Goal: Task Accomplishment & Management: Complete application form

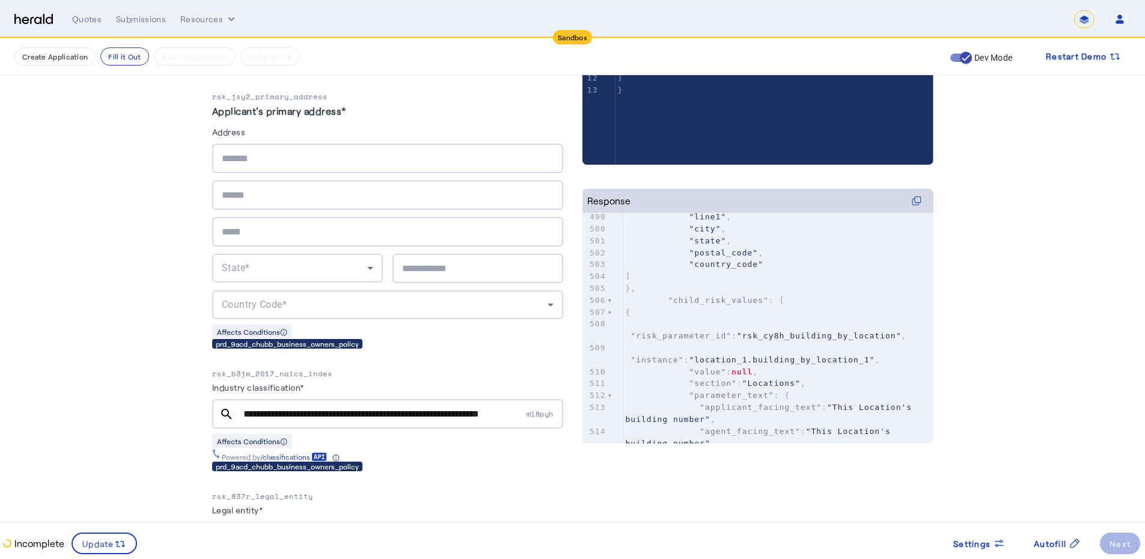
scroll to position [380, 0]
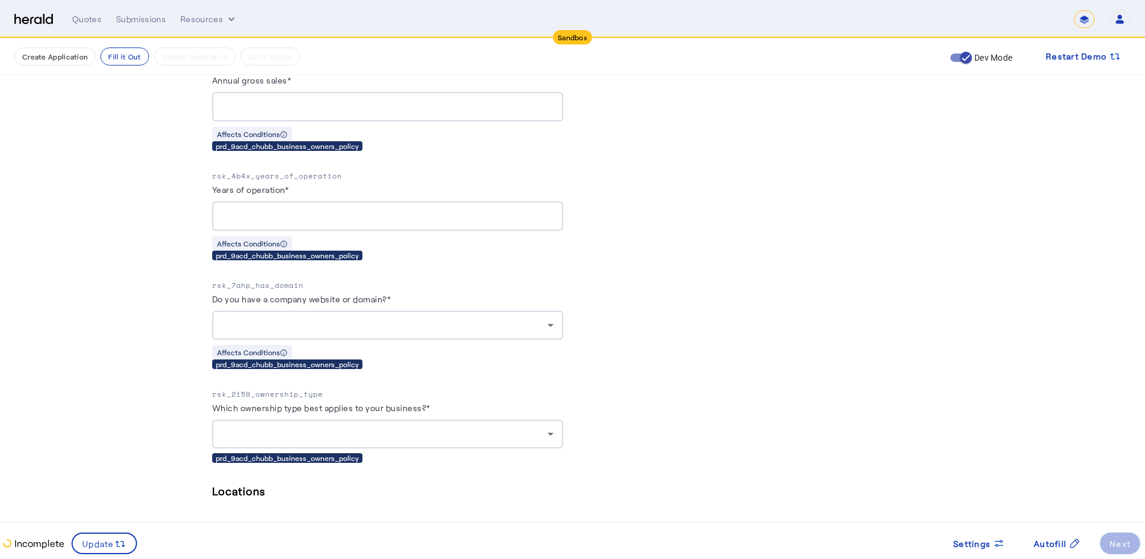
click at [304, 318] on div at bounding box center [385, 325] width 326 height 14
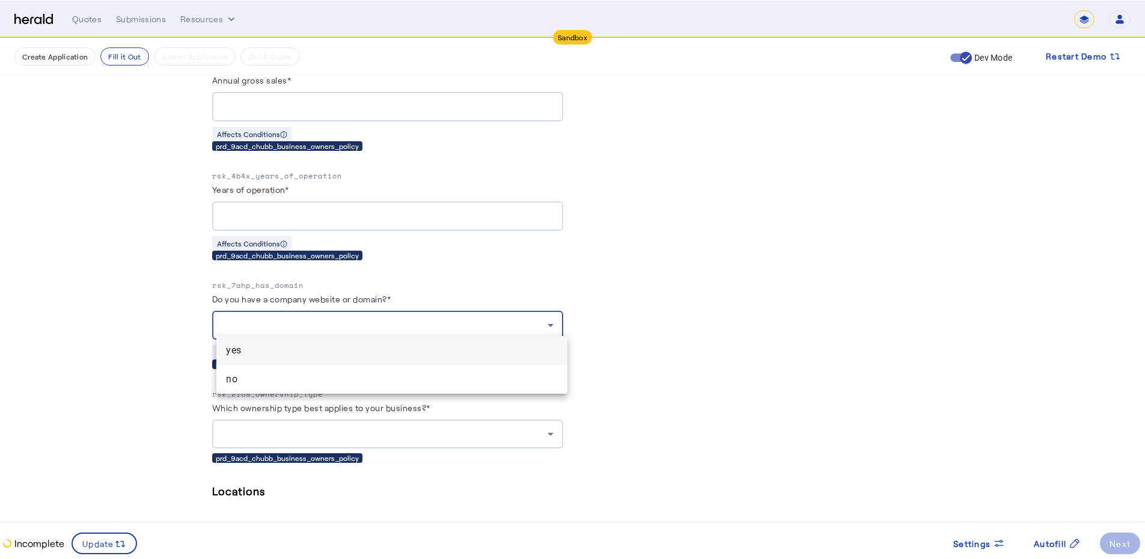
click at [289, 347] on span "yes" at bounding box center [392, 350] width 332 height 14
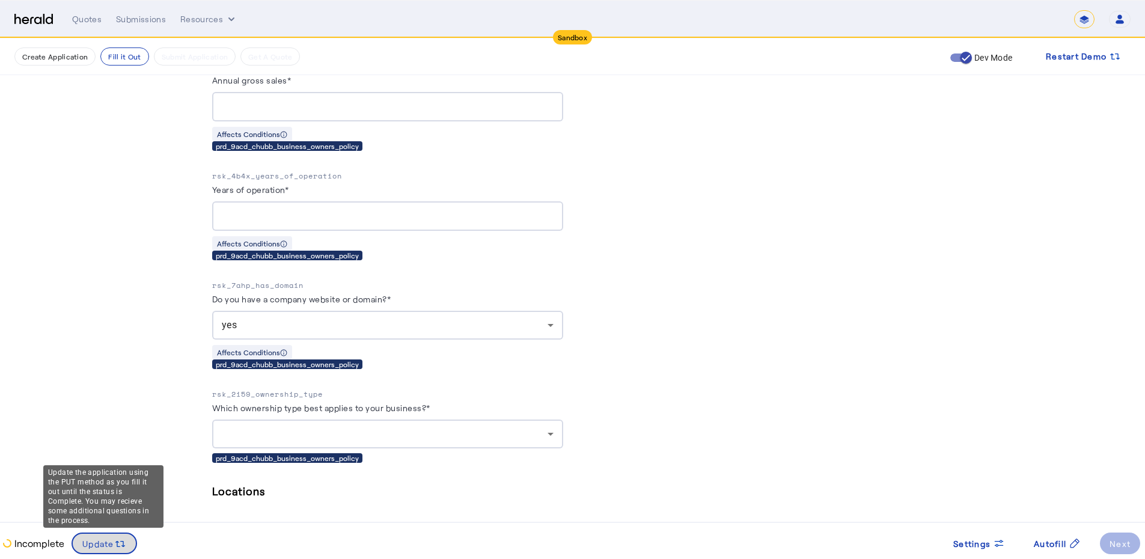
click at [110, 547] on span "Update" at bounding box center [98, 543] width 32 height 13
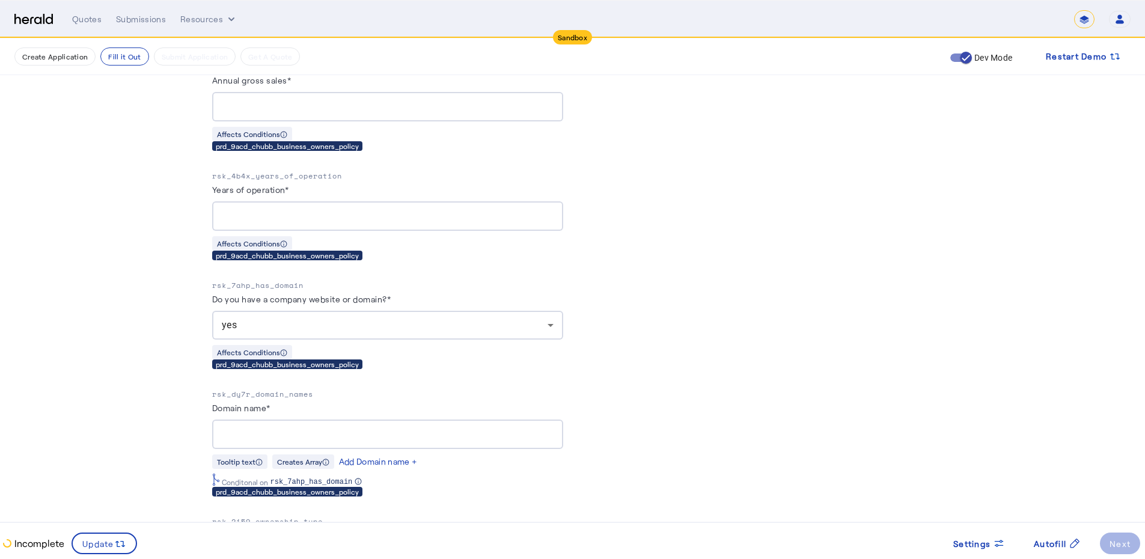
click at [255, 391] on p "rsk_dy7r_domain_names" at bounding box center [387, 394] width 351 height 12
copy p "rsk_dy7r_domain_names"
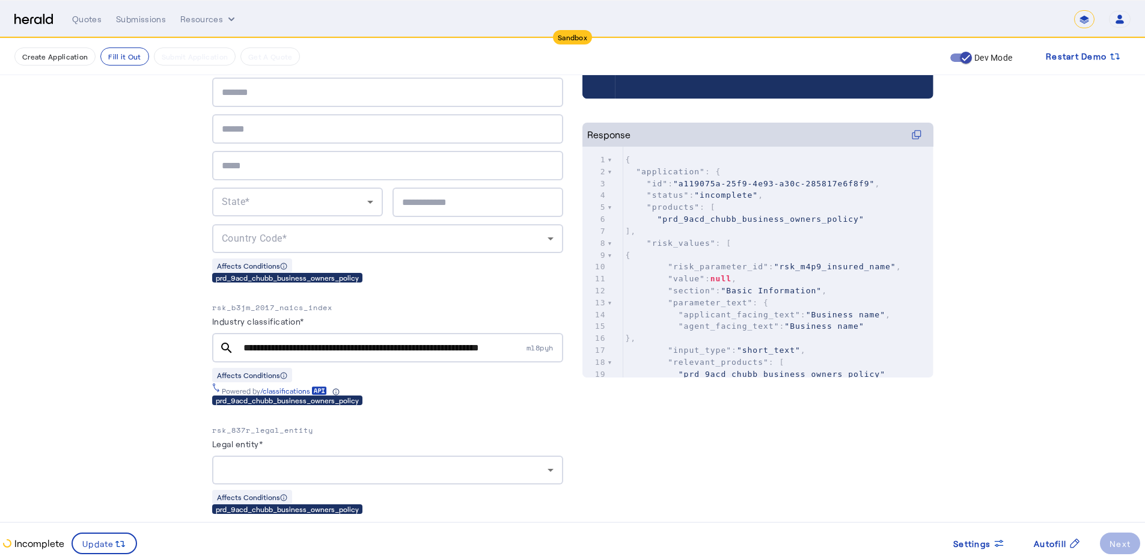
scroll to position [380, 0]
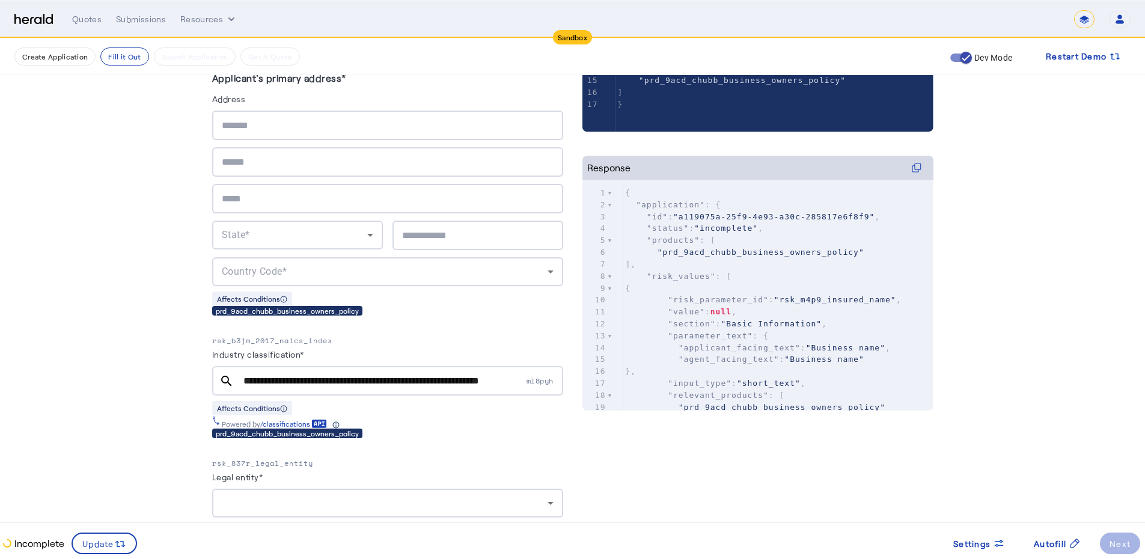
click at [340, 368] on div "**********" at bounding box center [383, 380] width 281 height 29
click at [339, 379] on input "**********" at bounding box center [382, 381] width 279 height 14
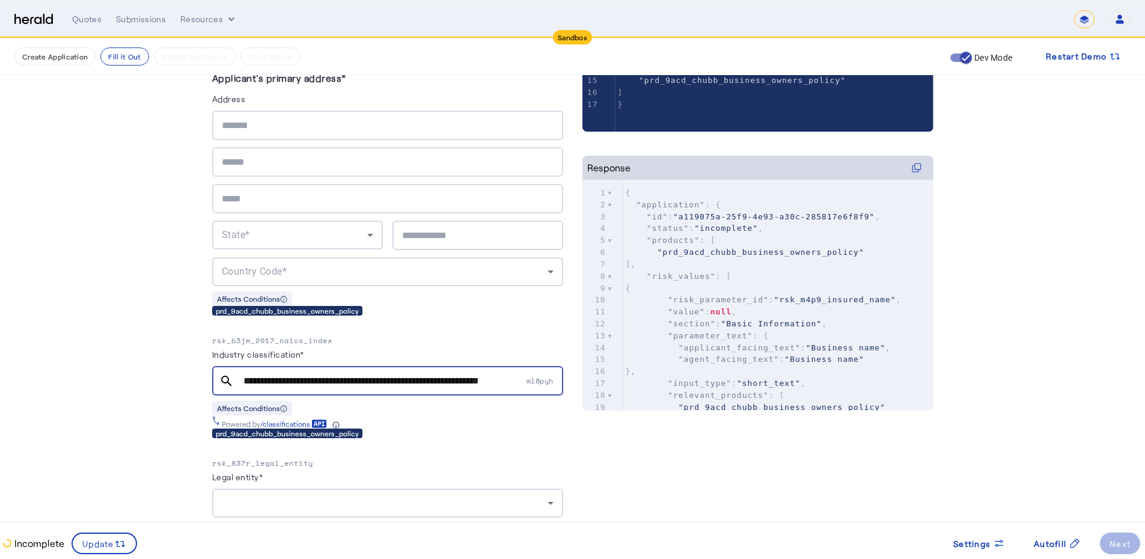
click at [339, 379] on input "**********" at bounding box center [382, 381] width 279 height 14
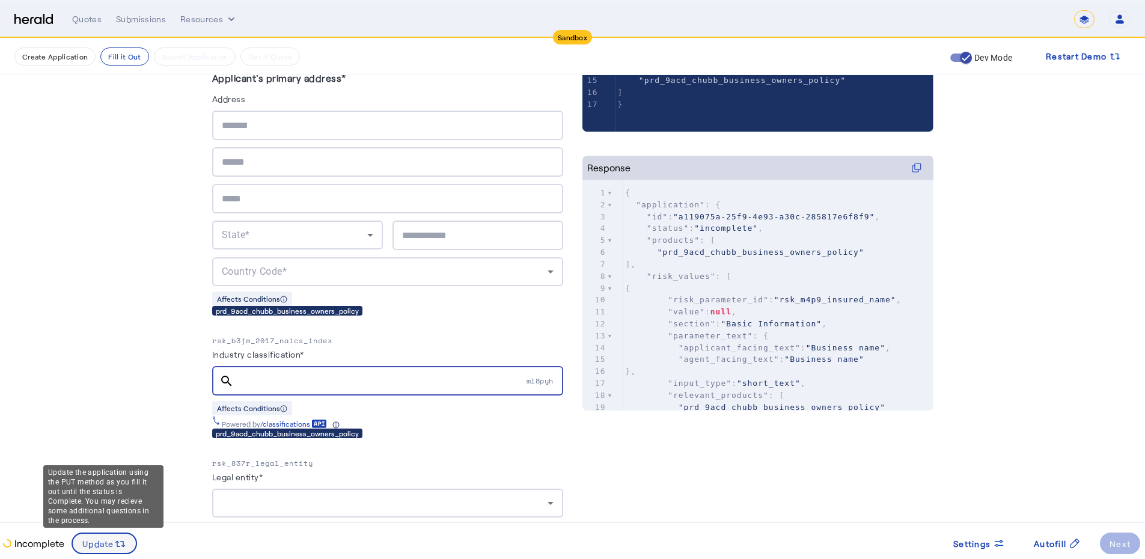
click at [102, 546] on span "Update" at bounding box center [98, 543] width 32 height 13
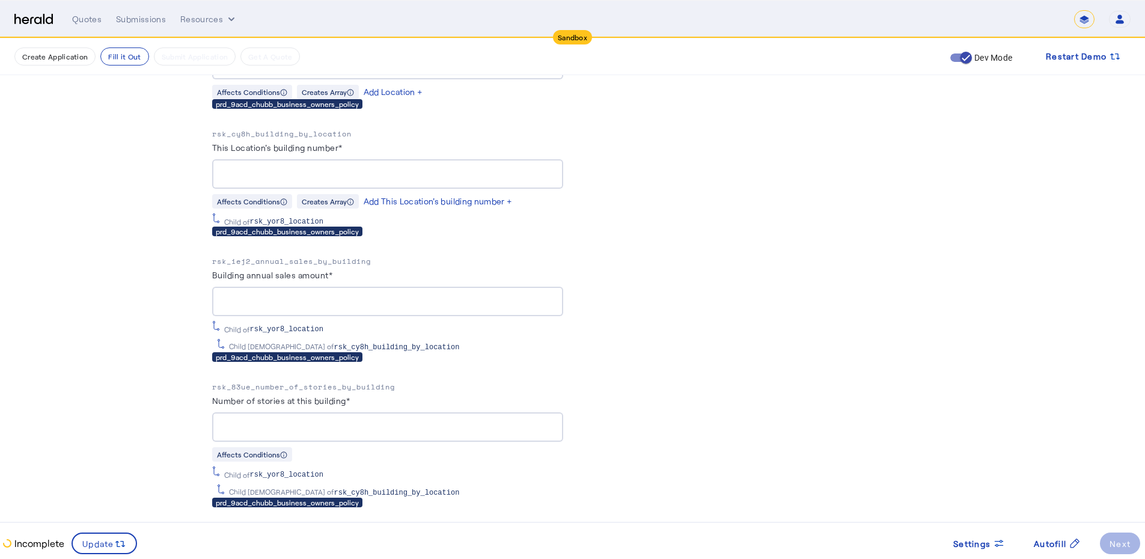
scroll to position [1522, 0]
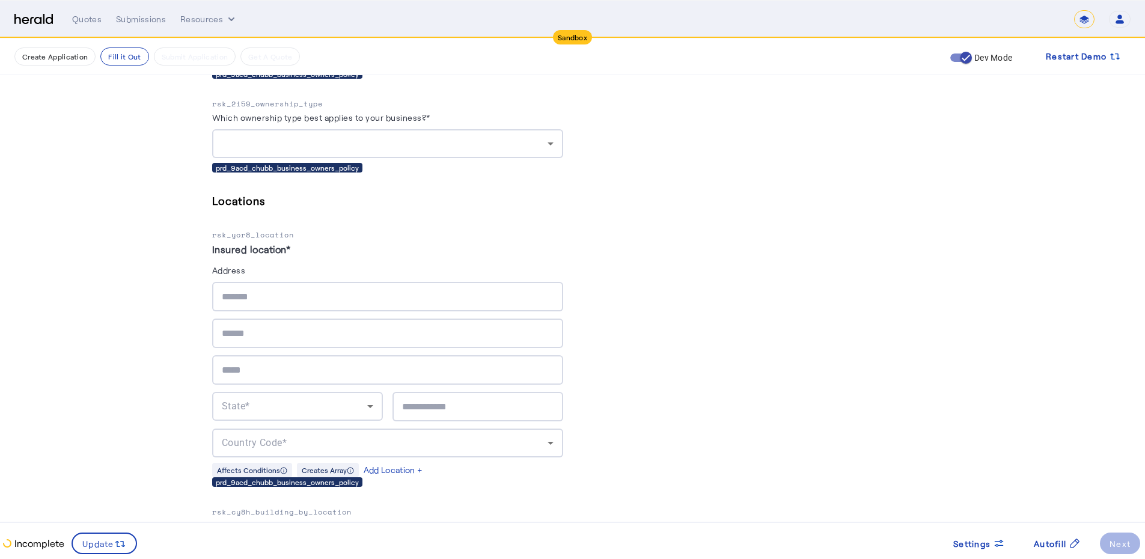
click at [248, 243] on label "Insured location*" at bounding box center [251, 248] width 79 height 11
click at [198, 267] on div "Fill Out Application Existing applications should be updated using PUT /applica…" at bounding box center [572, 567] width 769 height 4102
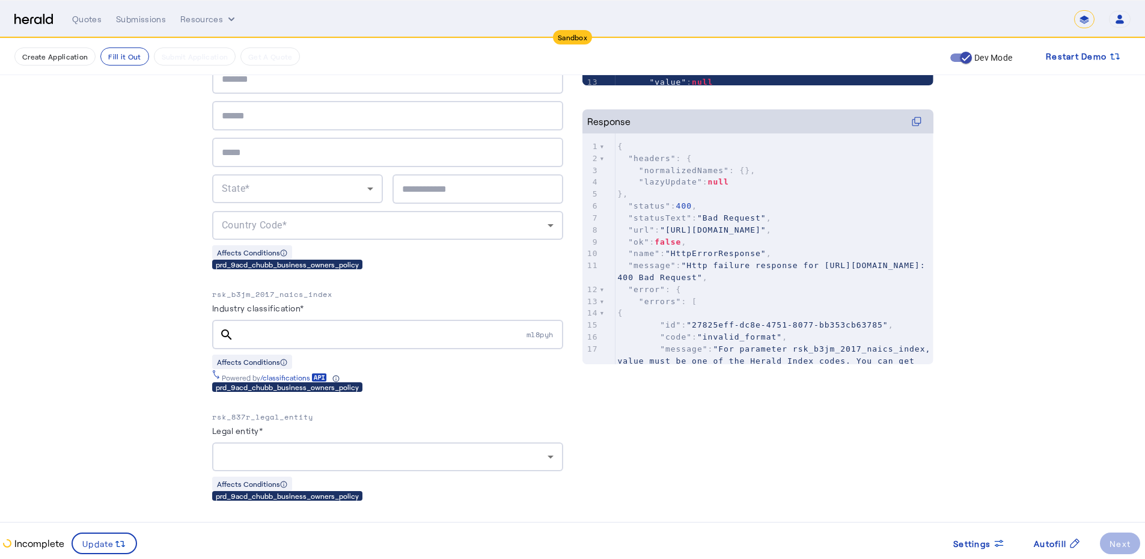
scroll to position [380, 0]
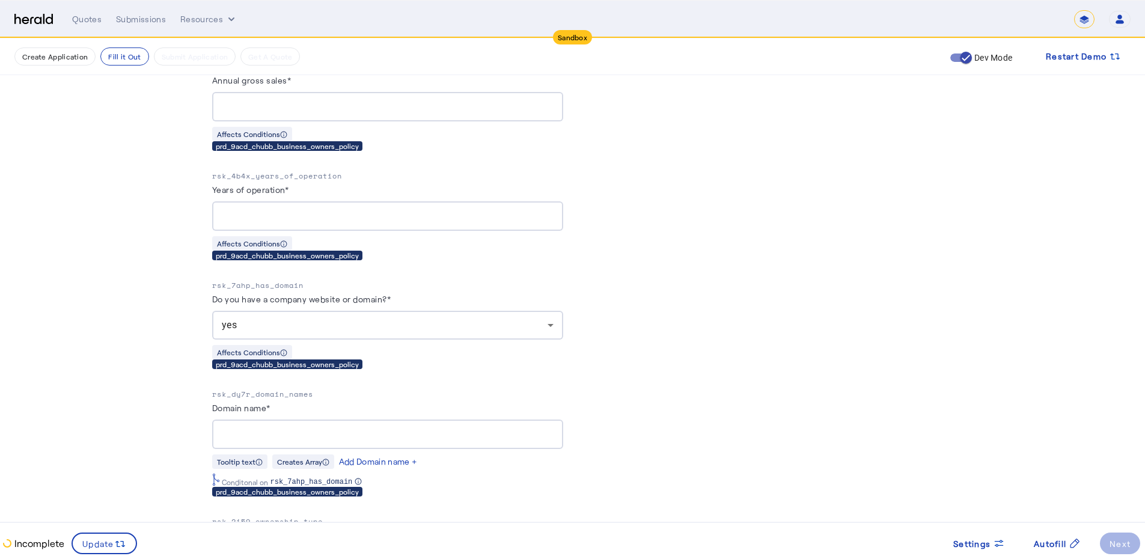
click at [230, 319] on span "yes" at bounding box center [230, 324] width 16 height 11
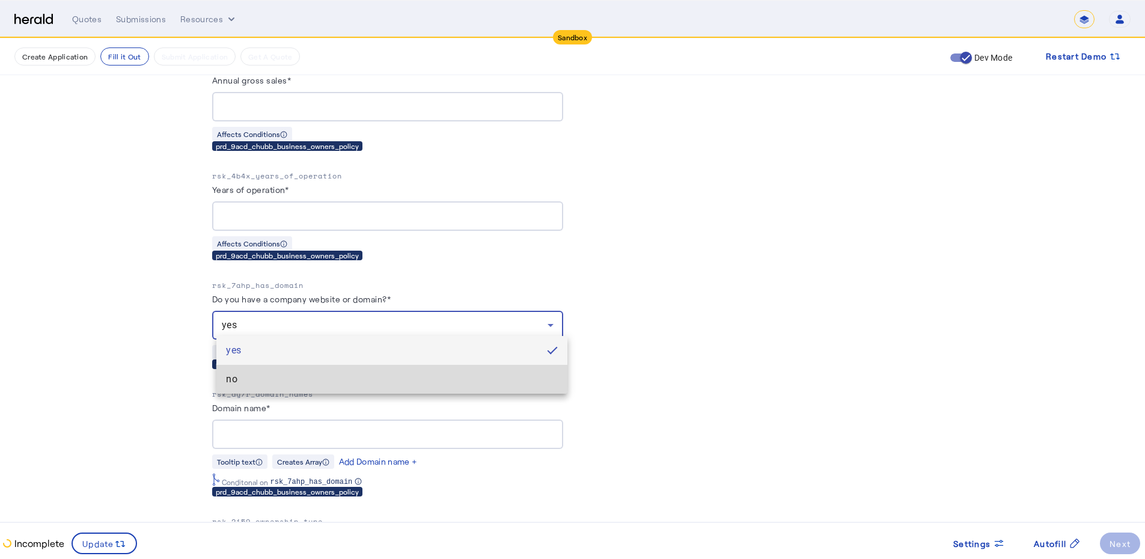
click at [230, 380] on span "no" at bounding box center [392, 379] width 332 height 14
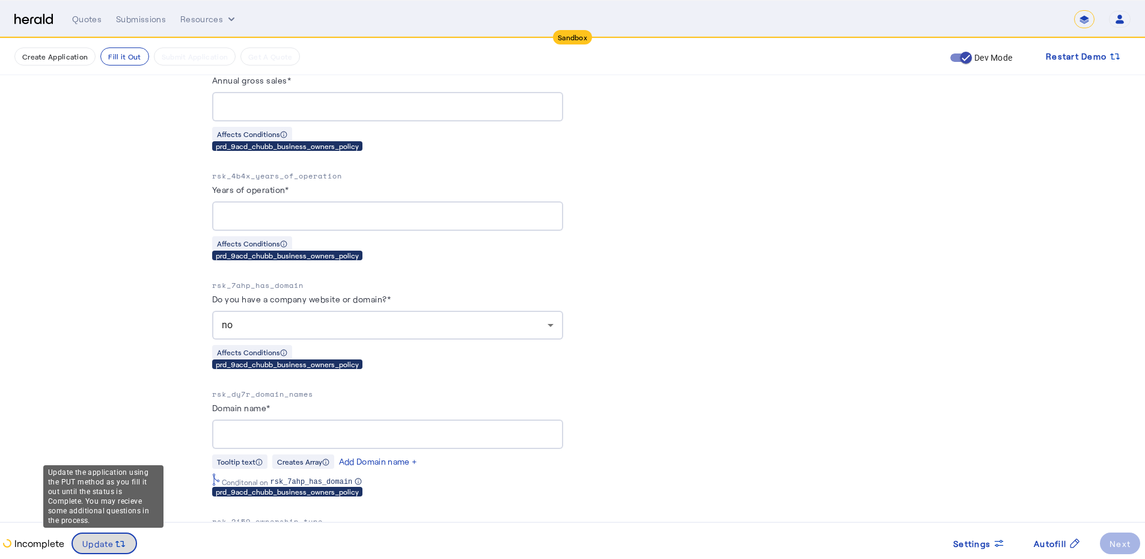
click at [80, 543] on span at bounding box center [104, 543] width 63 height 29
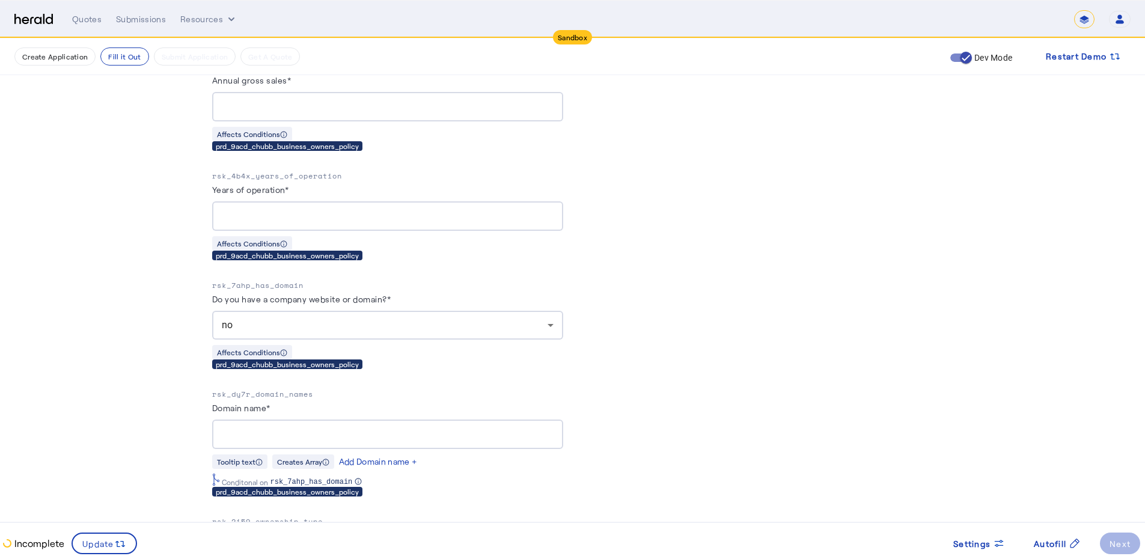
scroll to position [0, 0]
drag, startPoint x: 214, startPoint y: 391, endPoint x: 324, endPoint y: 391, distance: 110.6
click at [102, 553] on span at bounding box center [104, 543] width 63 height 29
click at [84, 63] on div "Create Application Fill it Out Submit Application Get A Quote Dev Mode Restart …" at bounding box center [572, 57] width 1116 height 22
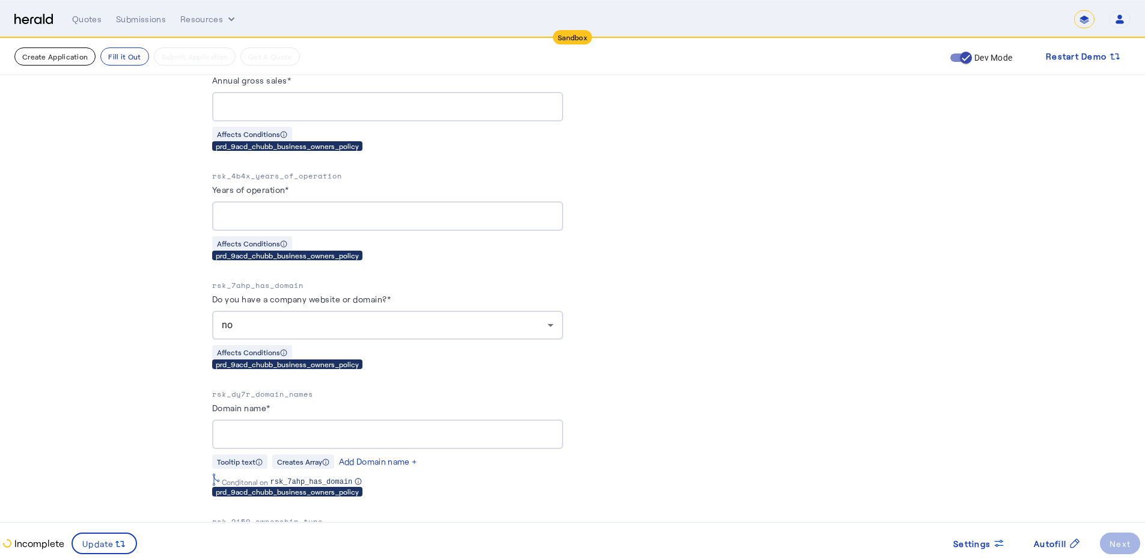
click at [75, 62] on button "Create Application" at bounding box center [54, 56] width 81 height 18
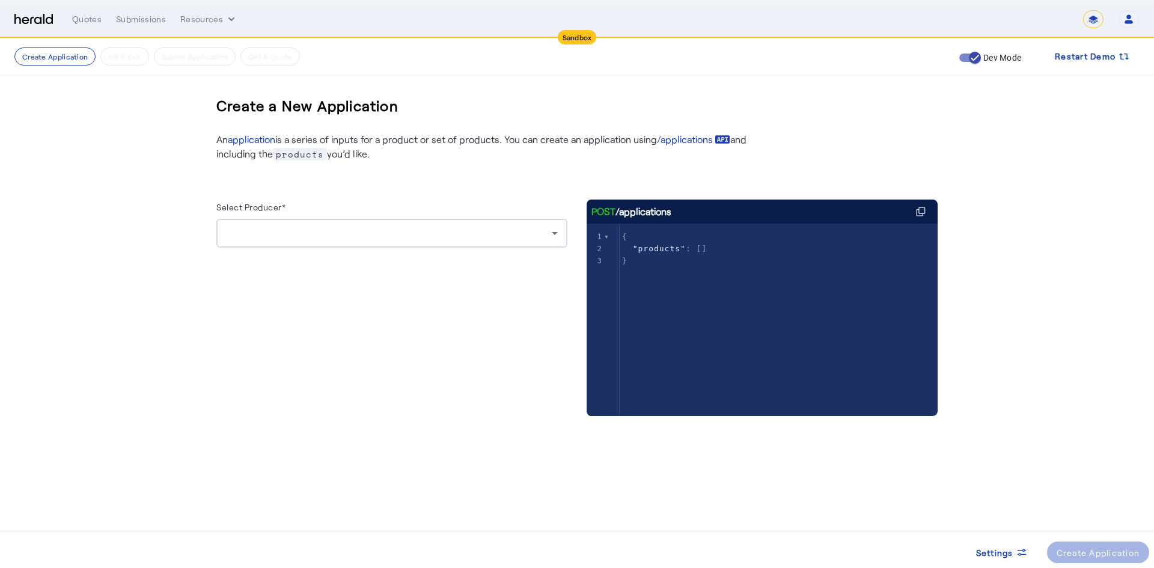
click at [278, 231] on div at bounding box center [389, 233] width 326 height 14
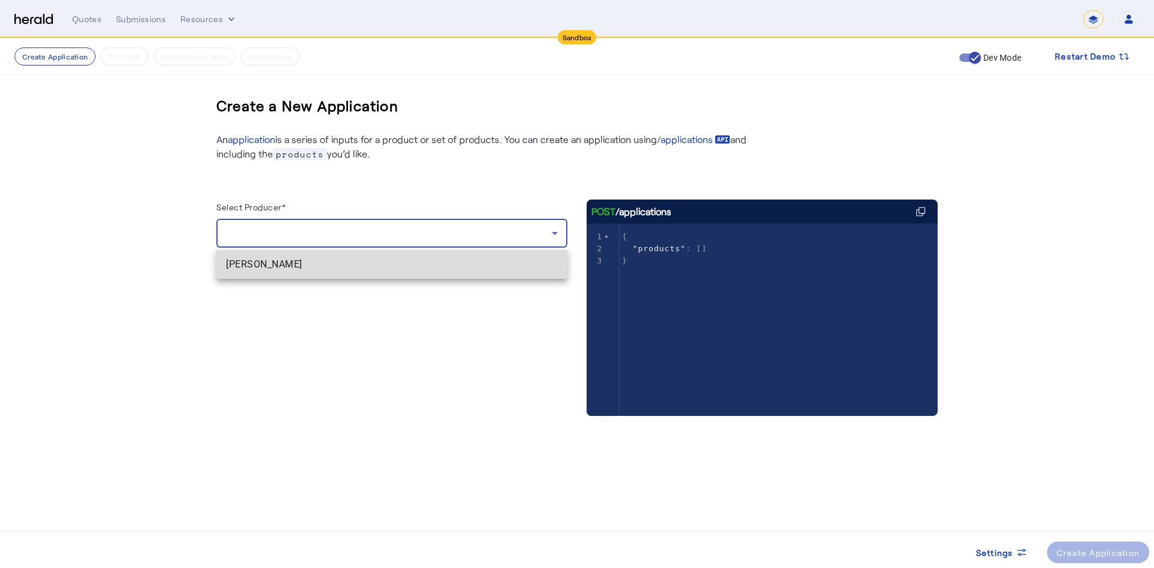
click at [243, 261] on span "[PERSON_NAME]" at bounding box center [392, 264] width 332 height 14
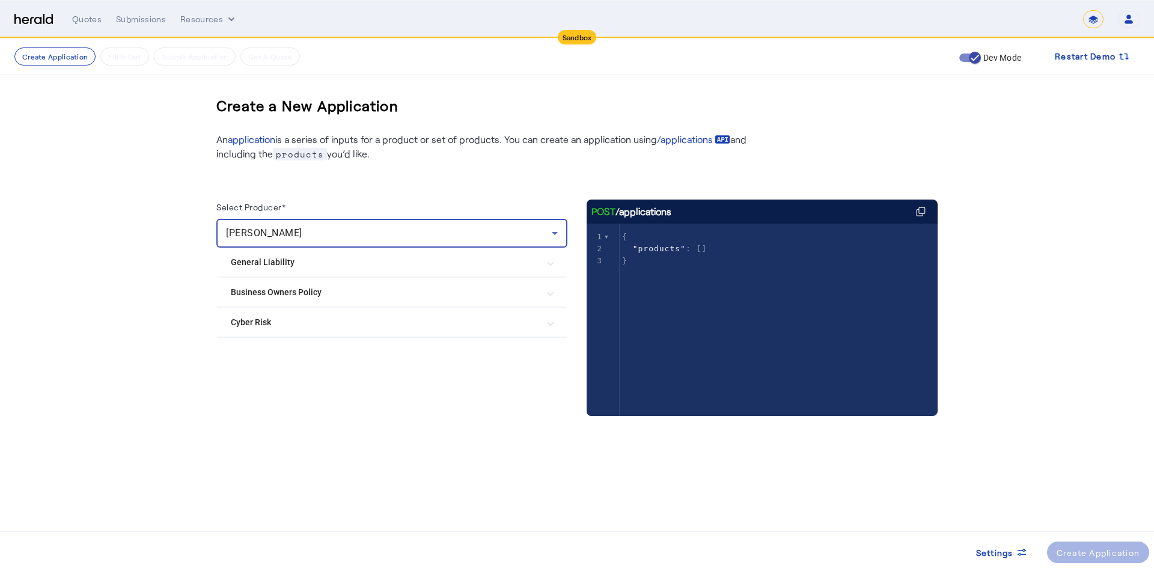
click at [290, 288] on Policy "Business Owners Policy" at bounding box center [385, 292] width 308 height 13
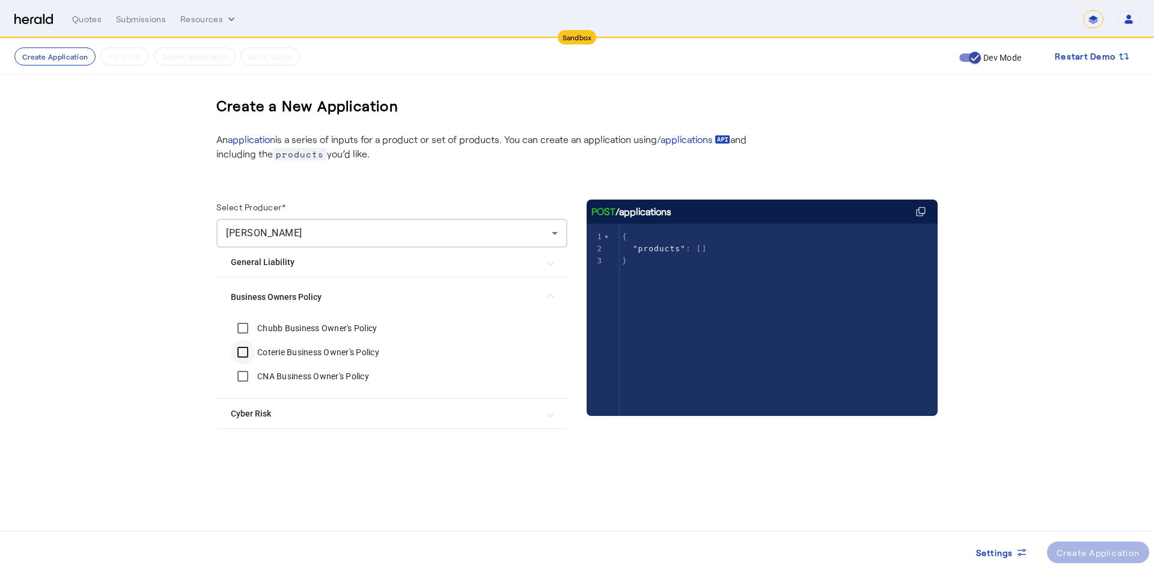
click at [255, 340] on div at bounding box center [242, 352] width 29 height 29
click at [256, 327] on div at bounding box center [242, 328] width 29 height 29
click at [1089, 554] on div "Create Application" at bounding box center [1098, 552] width 84 height 13
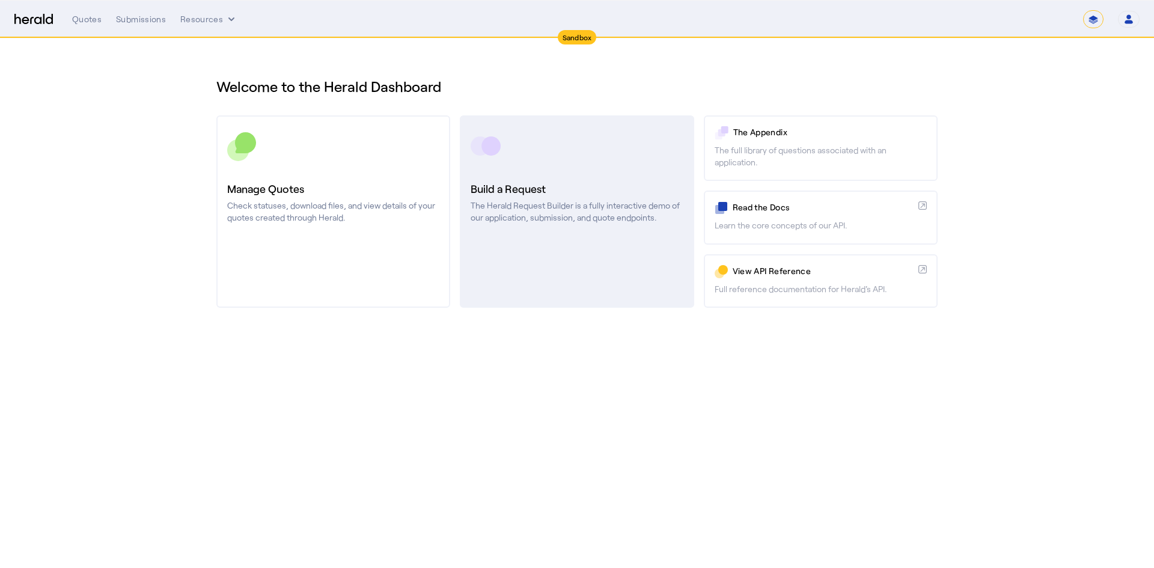
click at [510, 198] on div "Build a Request The Herald Request Builder is a fully interactive demo of our a…" at bounding box center [577, 201] width 212 height 43
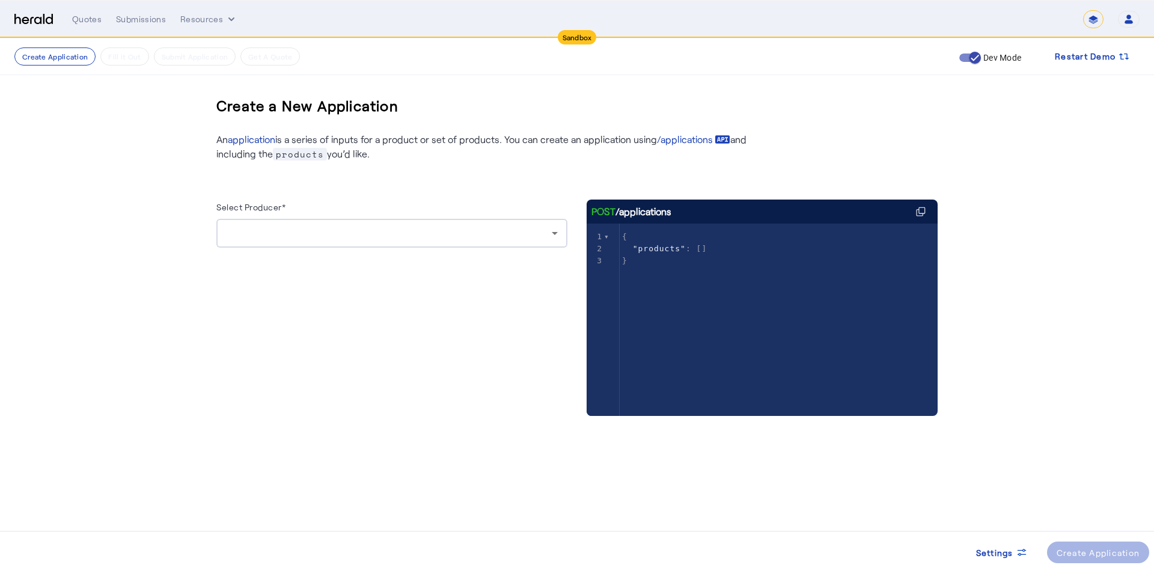
click at [238, 239] on div at bounding box center [389, 233] width 326 height 14
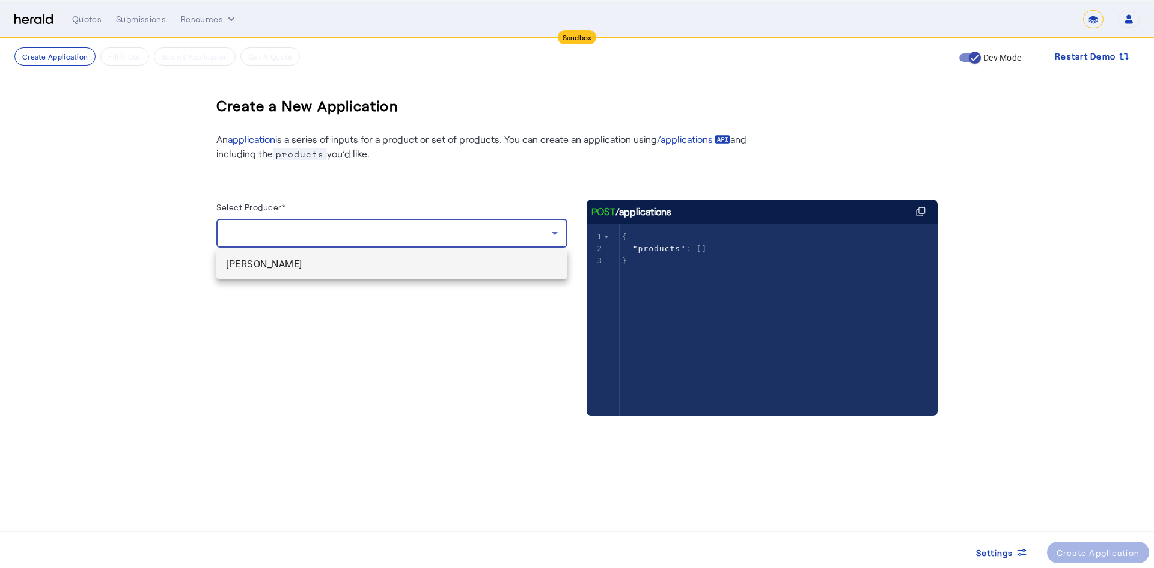
click at [241, 259] on span "[PERSON_NAME]" at bounding box center [392, 264] width 332 height 14
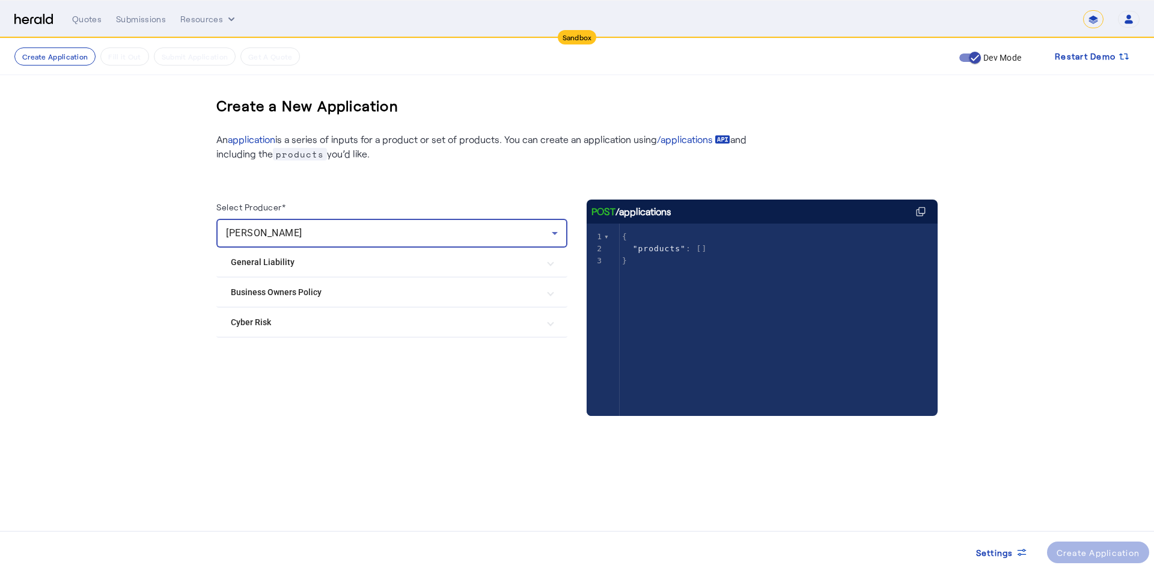
drag, startPoint x: 267, startPoint y: 296, endPoint x: 270, endPoint y: 303, distance: 7.8
click at [267, 296] on Policy "Business Owners Policy" at bounding box center [385, 292] width 308 height 13
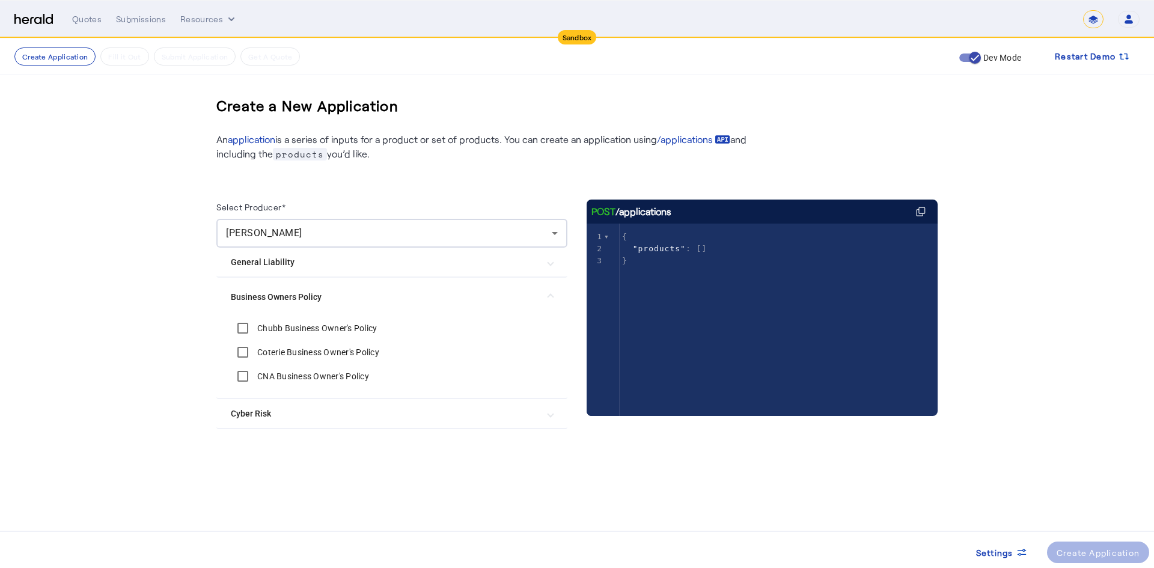
click at [272, 326] on label "Chubb Business Owner's Policy" at bounding box center [316, 328] width 122 height 12
click at [1085, 553] on div "Create Application" at bounding box center [1098, 552] width 84 height 13
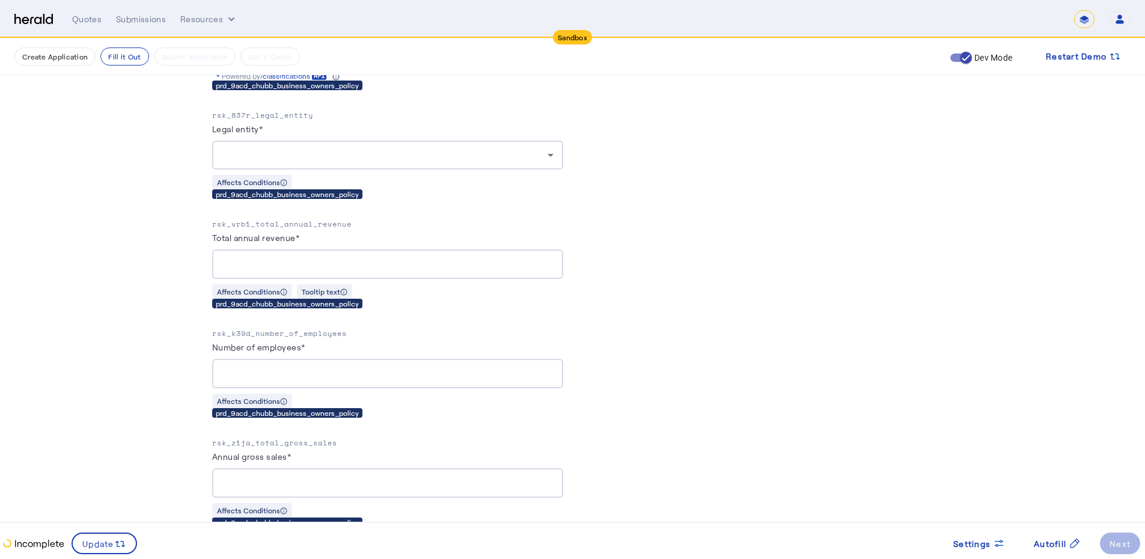
scroll to position [761, 0]
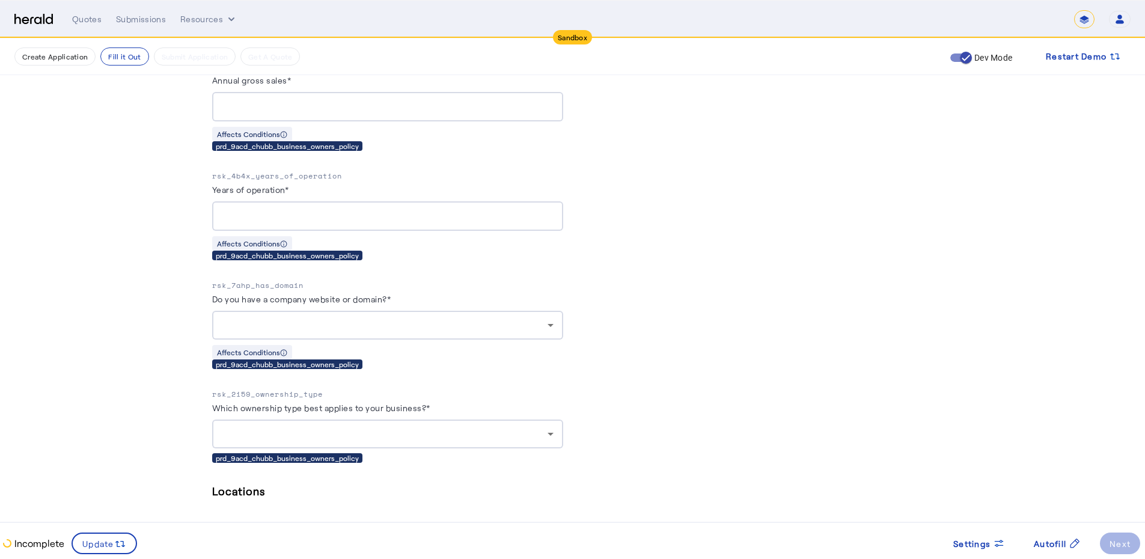
click at [255, 326] on div at bounding box center [385, 325] width 326 height 14
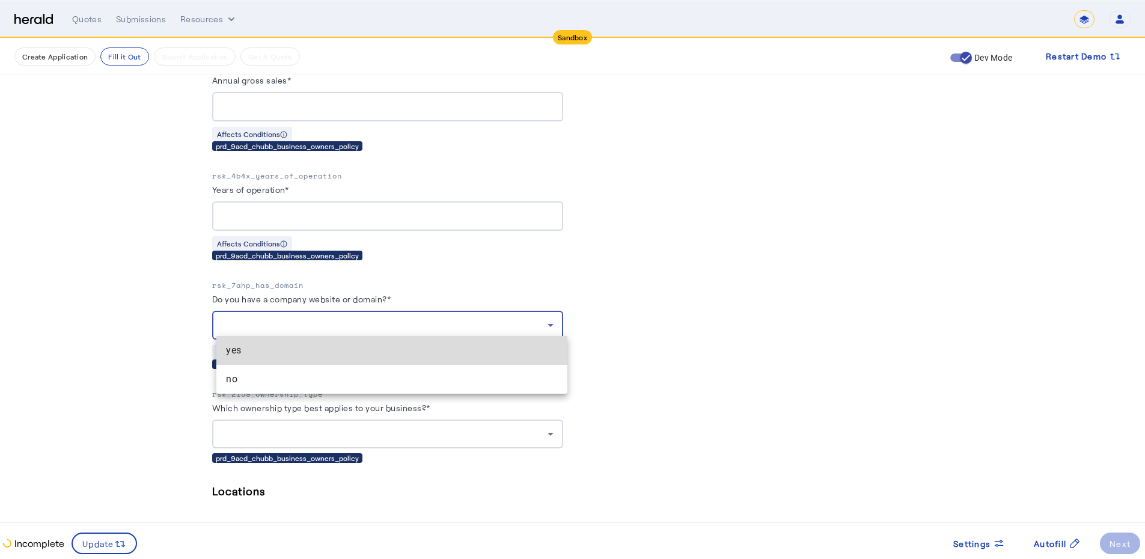
click at [248, 345] on span "yes" at bounding box center [392, 350] width 332 height 14
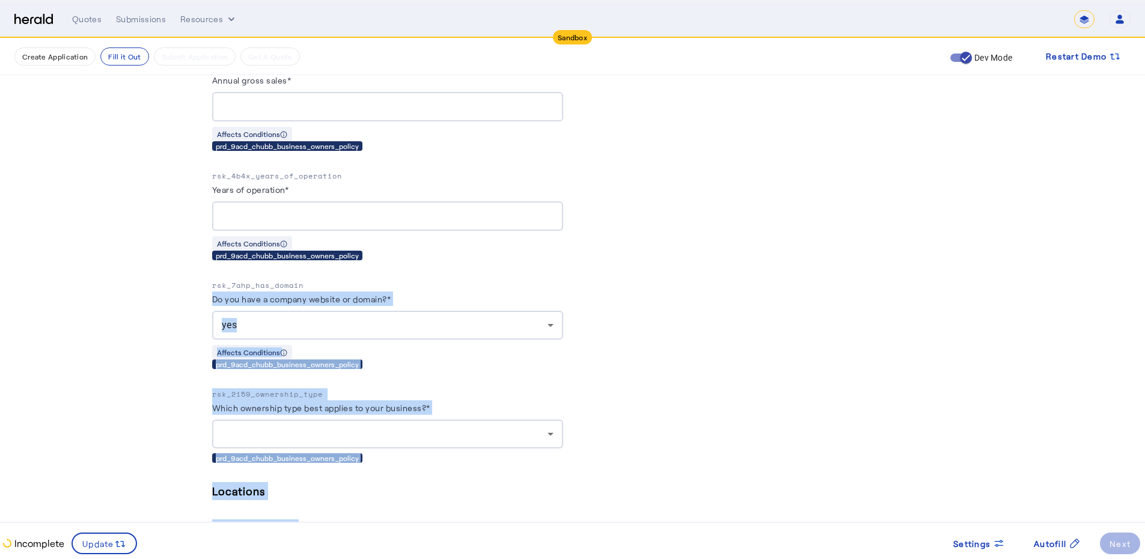
drag, startPoint x: 185, startPoint y: 288, endPoint x: 667, endPoint y: 355, distance: 486.5
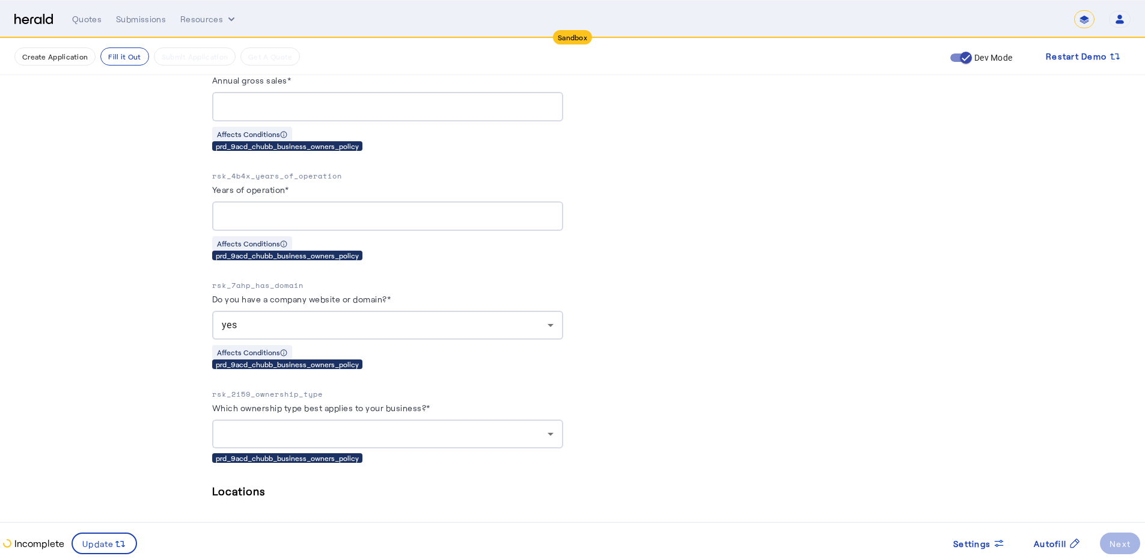
drag, startPoint x: 845, startPoint y: 270, endPoint x: 821, endPoint y: 287, distance: 29.0
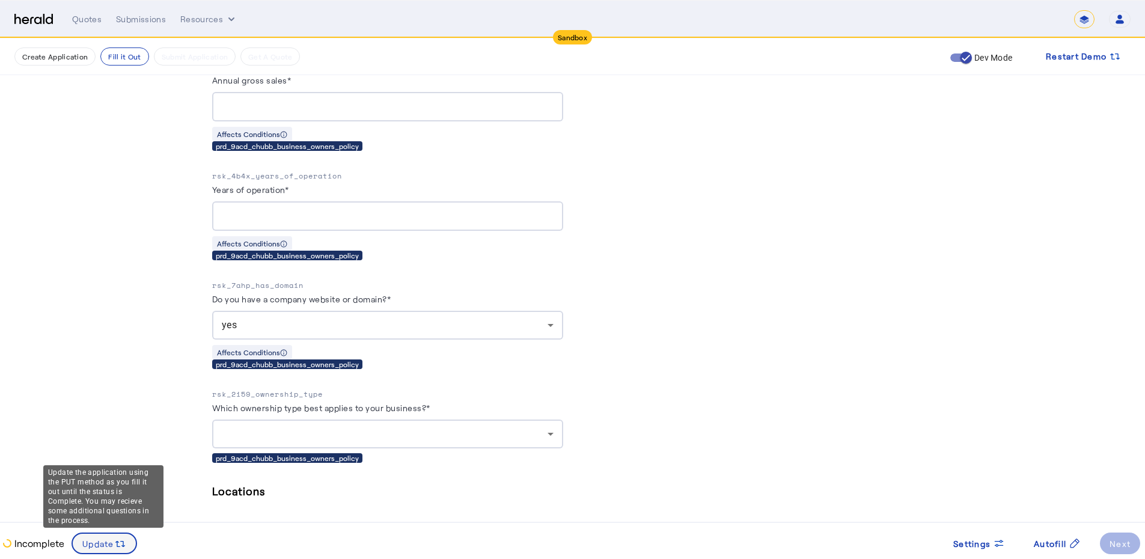
click at [82, 546] on span "Update" at bounding box center [98, 543] width 32 height 13
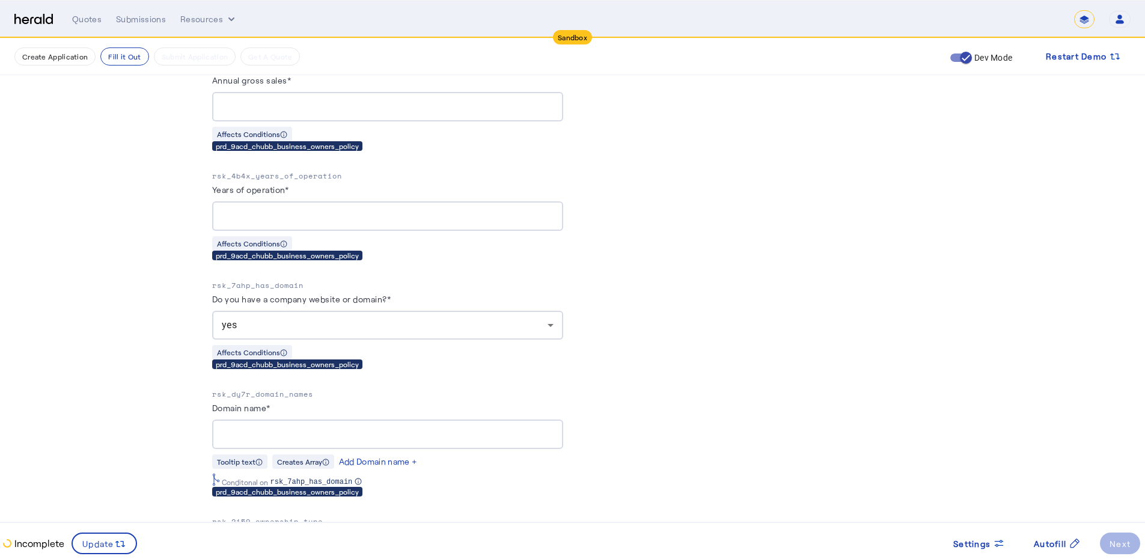
click at [236, 427] on input "Domain name*" at bounding box center [388, 434] width 332 height 14
click at [234, 427] on input "Domain name*" at bounding box center [388, 434] width 332 height 14
click at [243, 388] on p "rsk_dy7r_domain_names" at bounding box center [387, 394] width 351 height 12
click at [264, 433] on input "Domain name*" at bounding box center [388, 434] width 332 height 14
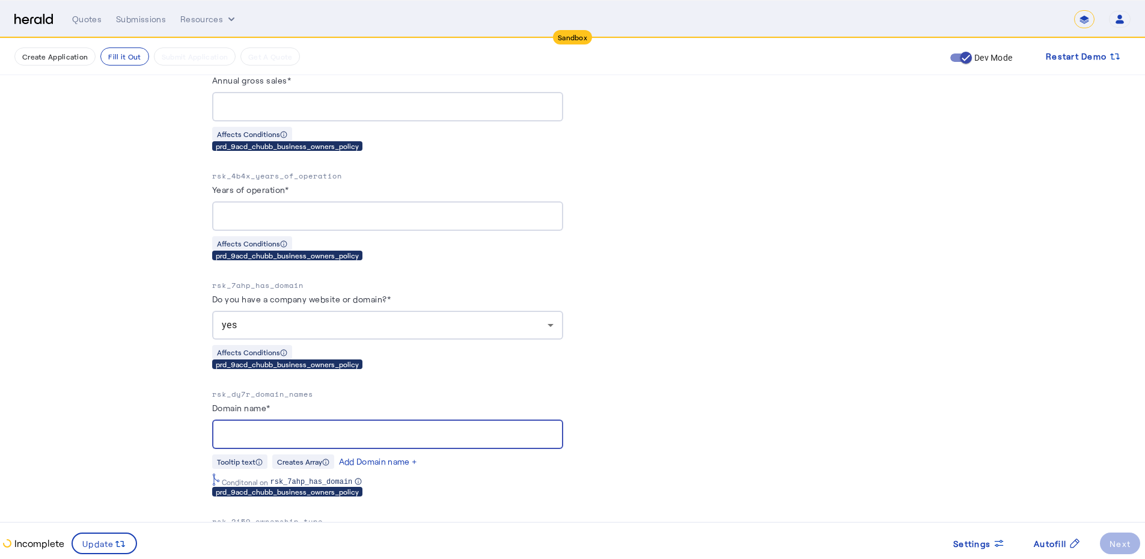
click at [223, 391] on p "rsk_dy7r_domain_names" at bounding box center [387, 394] width 351 height 12
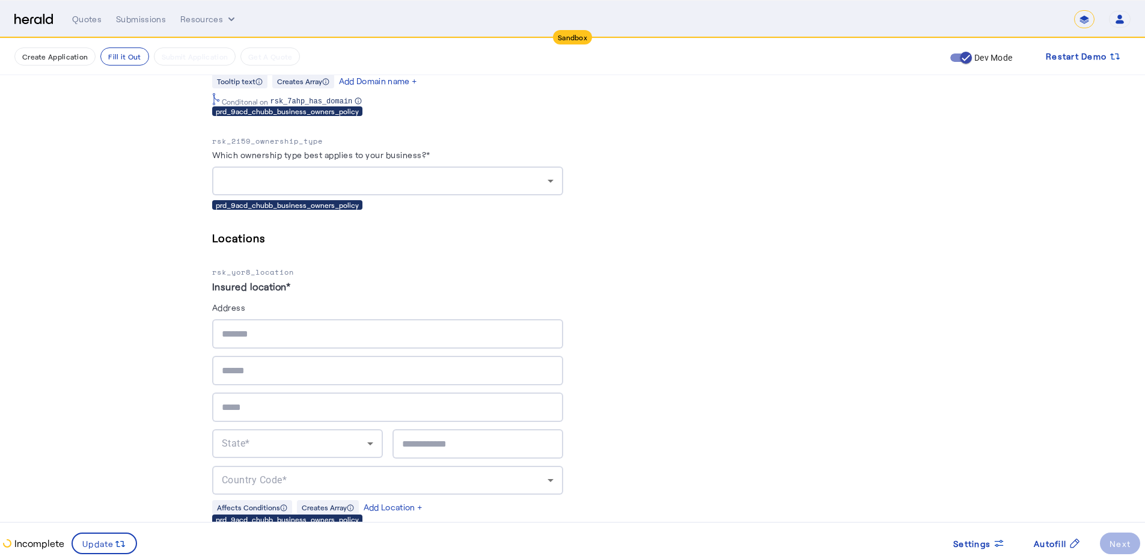
click at [243, 267] on p "rsk_yor8_location" at bounding box center [387, 272] width 351 height 12
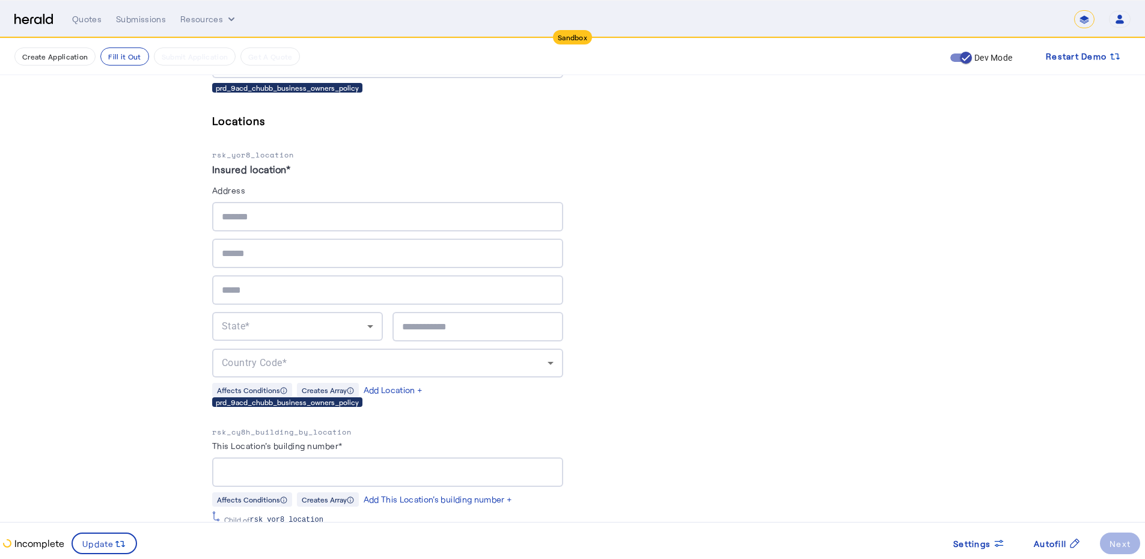
scroll to position [1619, 0]
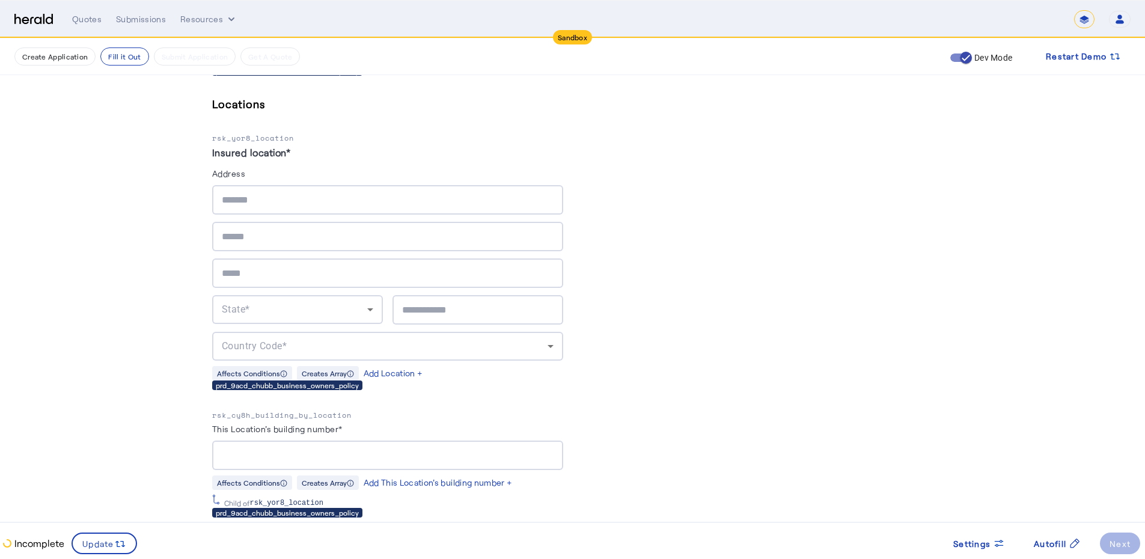
click at [211, 151] on div "Fill Out Application Existing applications should be updated using PUT /applica…" at bounding box center [572, 281] width 769 height 3722
drag, startPoint x: 216, startPoint y: 127, endPoint x: 302, endPoint y: 132, distance: 86.0
click at [302, 132] on div "Fill Out Application Existing applications should be updated using PUT /applica…" at bounding box center [572, 281] width 769 height 3722
click at [217, 147] on label "Insured location*" at bounding box center [251, 152] width 79 height 11
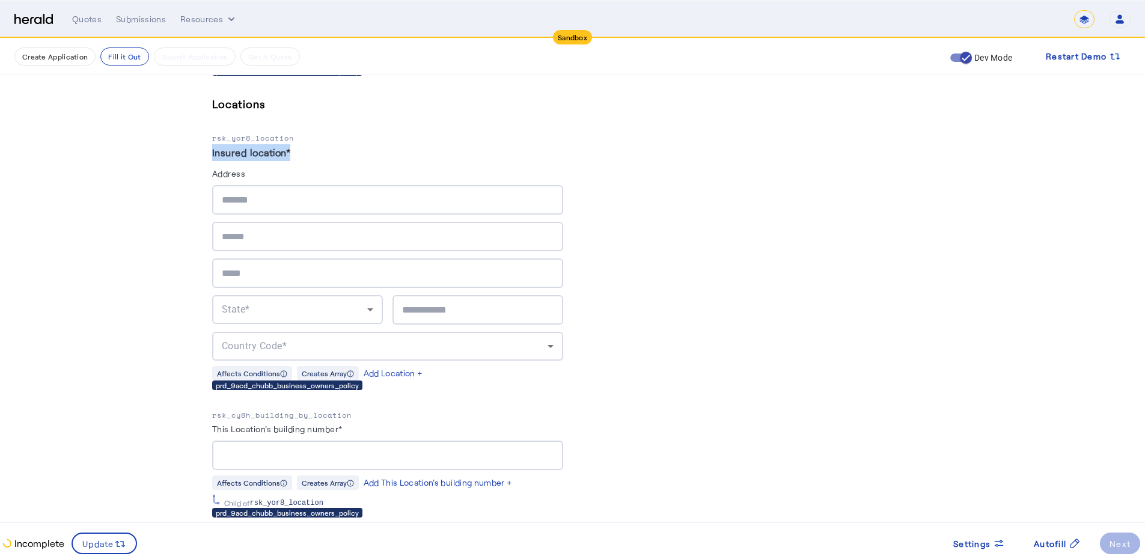
click at [217, 147] on label "Insured location*" at bounding box center [251, 152] width 79 height 11
click at [659, 171] on div "PUT /applications xxxxxxxxxx 8 42 1 { 2 "coverage_values" : [], 3 "risk_values"…" at bounding box center [757, 365] width 351 height 3455
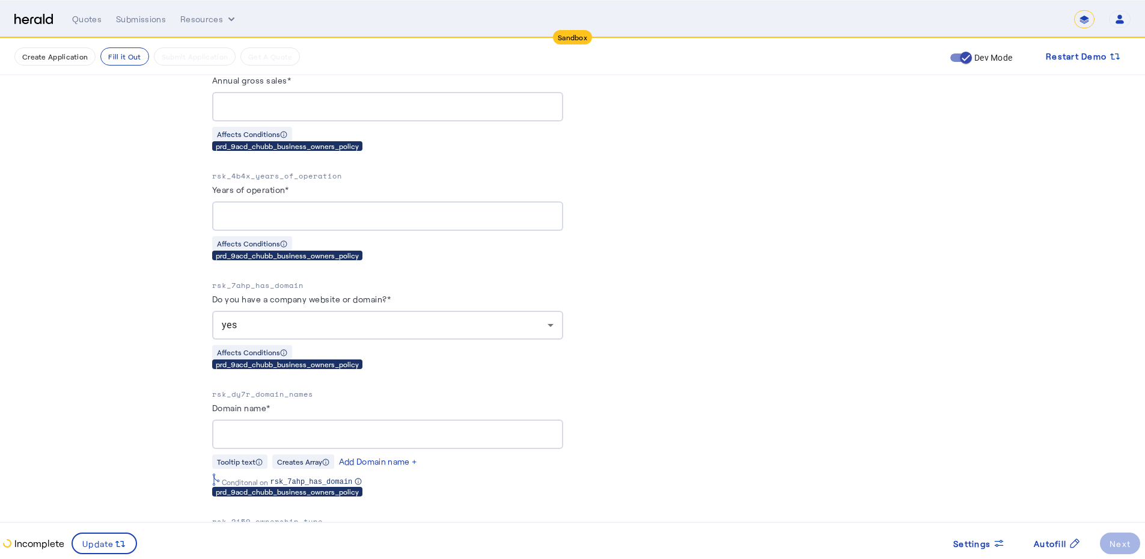
click at [296, 439] on div at bounding box center [388, 433] width 332 height 29
click at [291, 431] on input "Domain name*" at bounding box center [388, 434] width 332 height 14
click at [302, 318] on div "yes" at bounding box center [385, 325] width 326 height 14
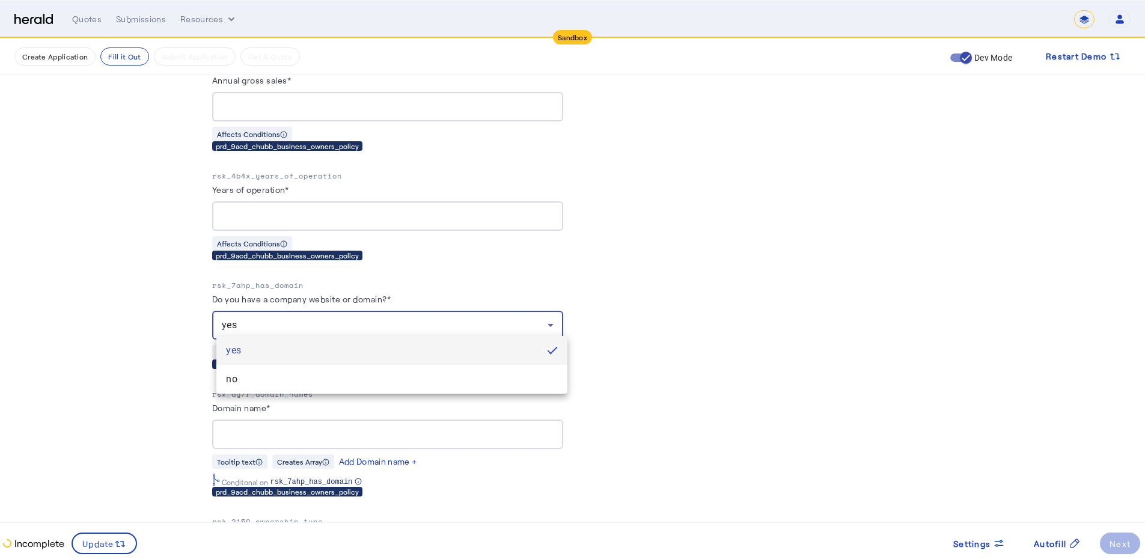
click at [124, 312] on div at bounding box center [572, 279] width 1145 height 559
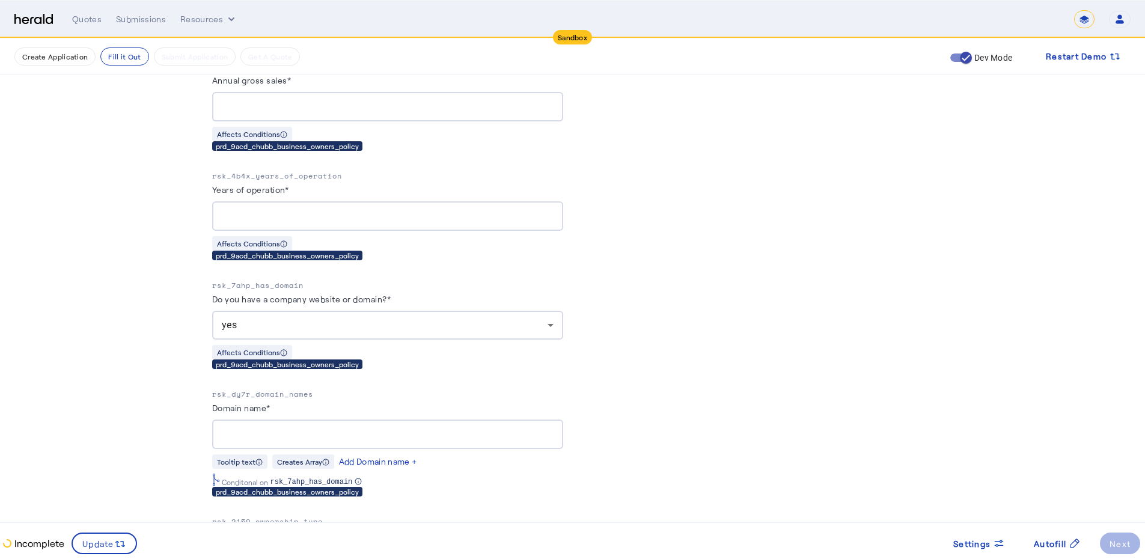
click at [237, 319] on span "yes" at bounding box center [230, 324] width 16 height 11
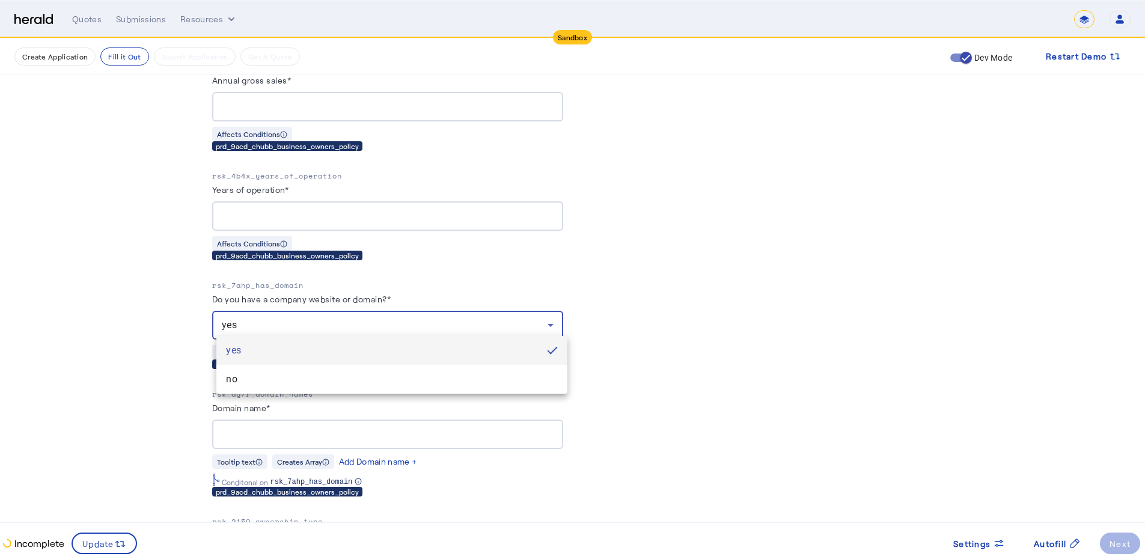
click at [178, 394] on div at bounding box center [572, 279] width 1145 height 559
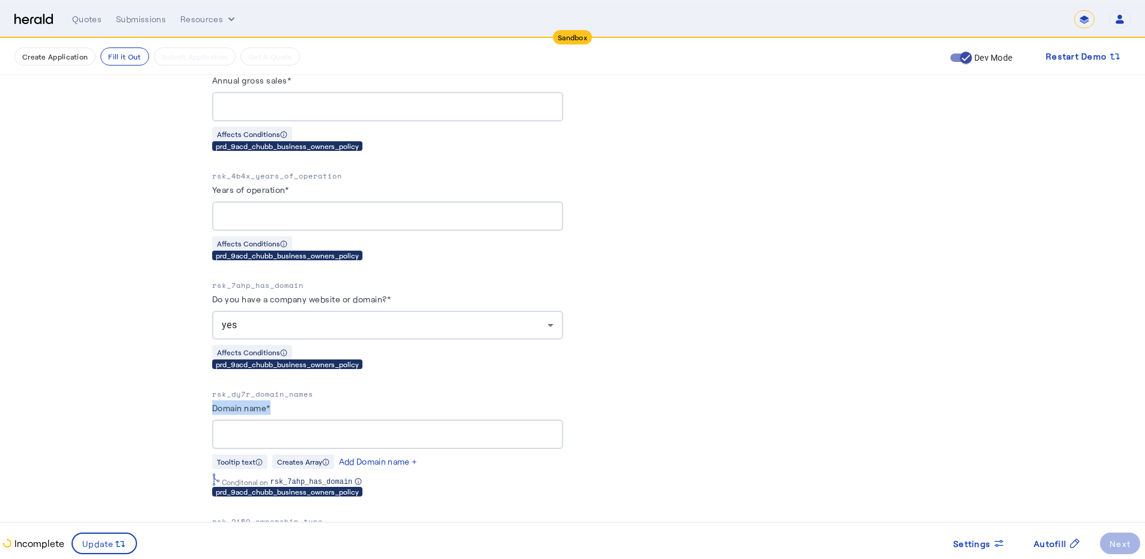
drag, startPoint x: 216, startPoint y: 398, endPoint x: 275, endPoint y: 398, distance: 58.9
click at [270, 403] on label "Domain name*" at bounding box center [241, 408] width 58 height 10
click at [267, 419] on div at bounding box center [388, 433] width 332 height 29
drag, startPoint x: 210, startPoint y: 284, endPoint x: 429, endPoint y: 311, distance: 220.4
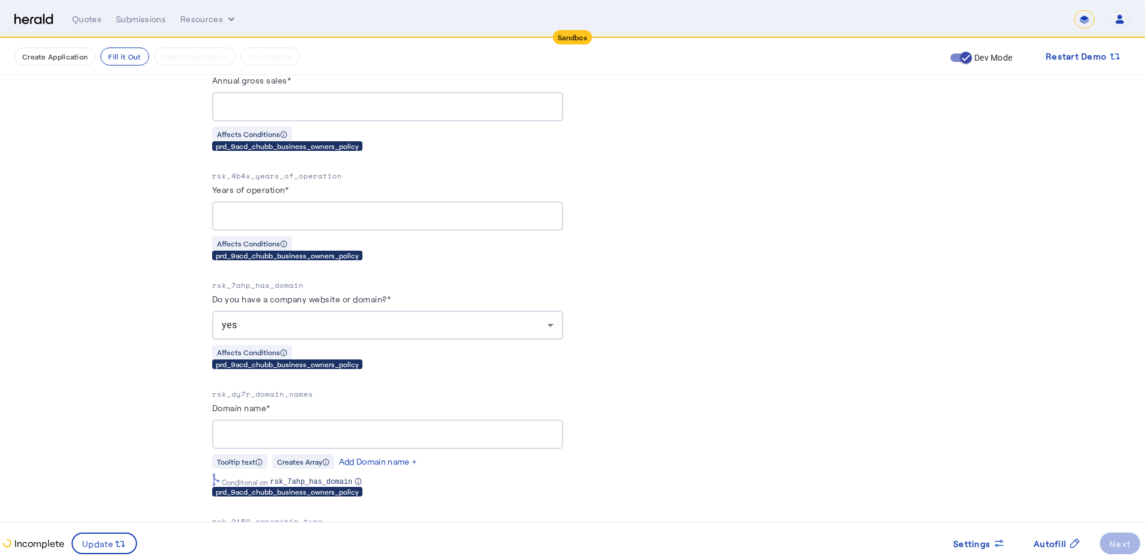
click at [228, 323] on span "yes" at bounding box center [230, 324] width 16 height 11
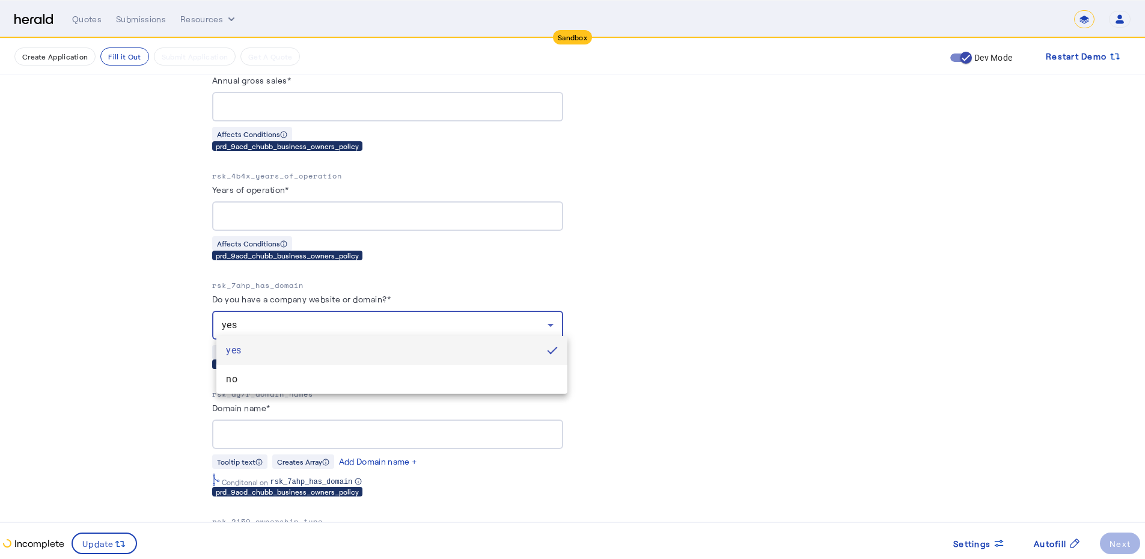
click at [151, 314] on div at bounding box center [572, 279] width 1145 height 559
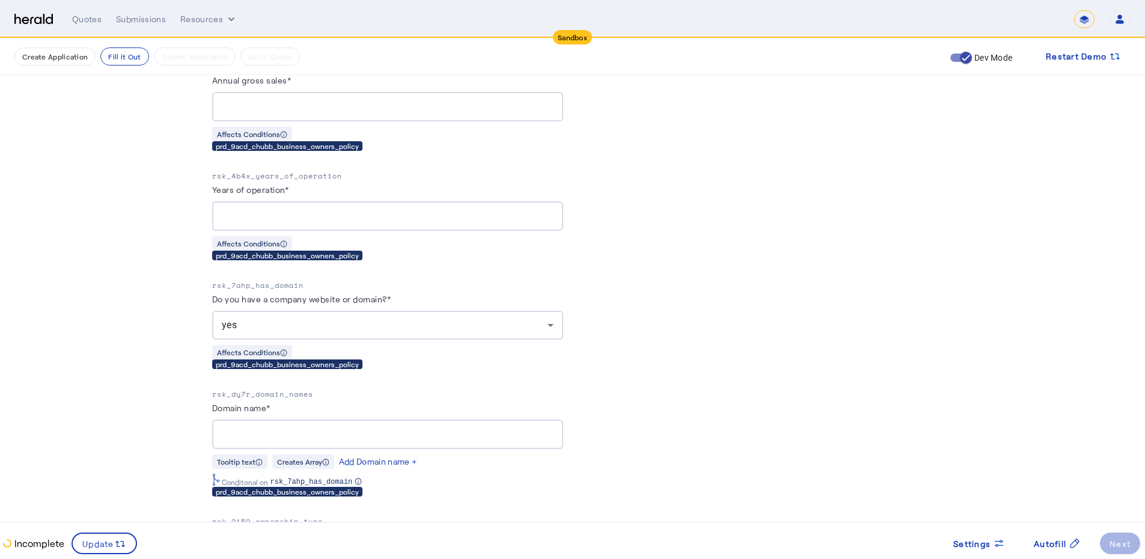
click at [277, 323] on div "yes" at bounding box center [385, 325] width 326 height 14
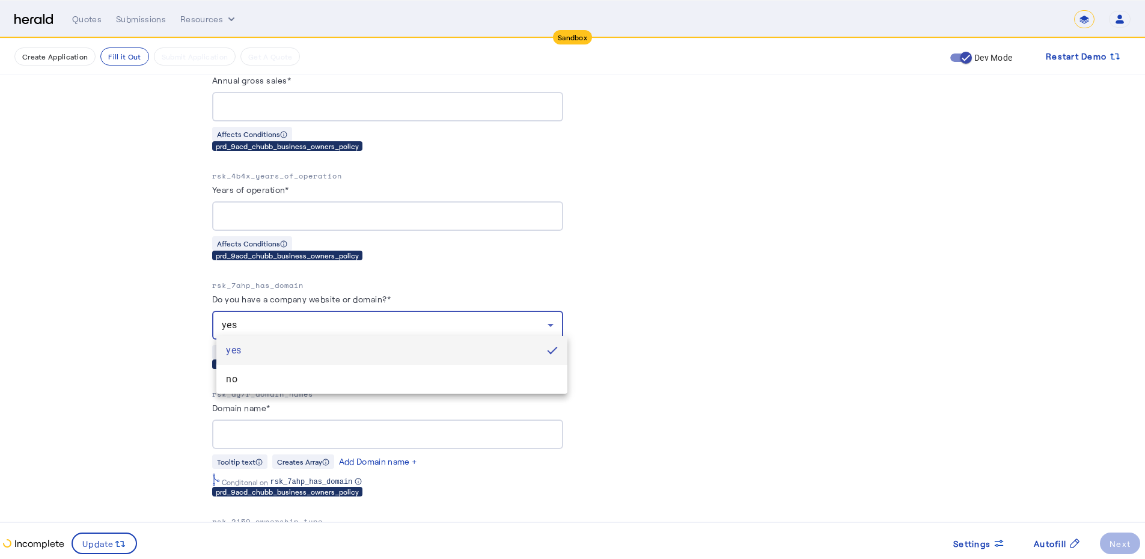
click at [277, 323] on div at bounding box center [572, 279] width 1145 height 559
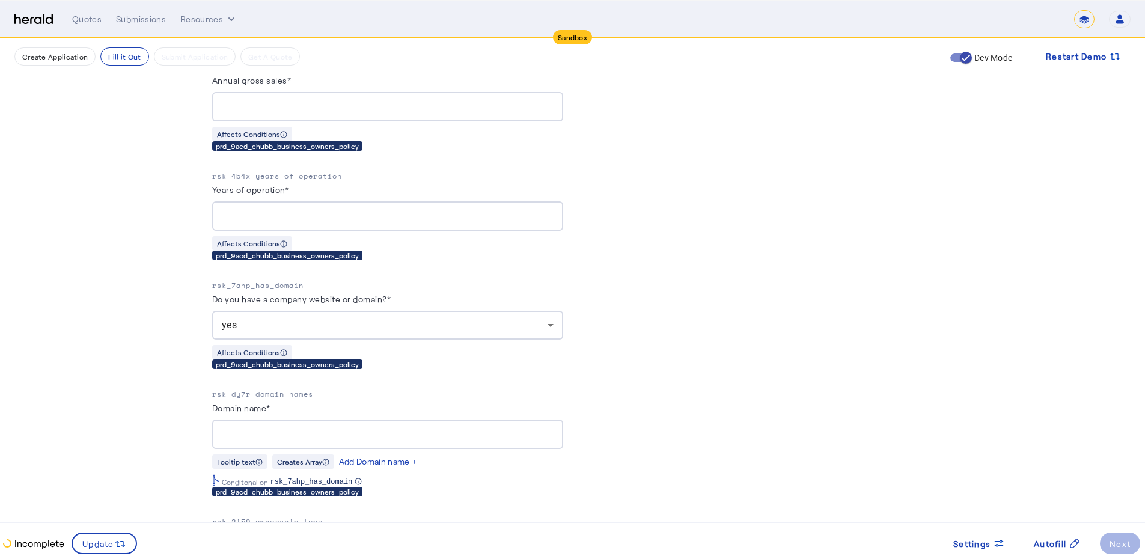
click at [267, 321] on div "yes" at bounding box center [385, 325] width 326 height 14
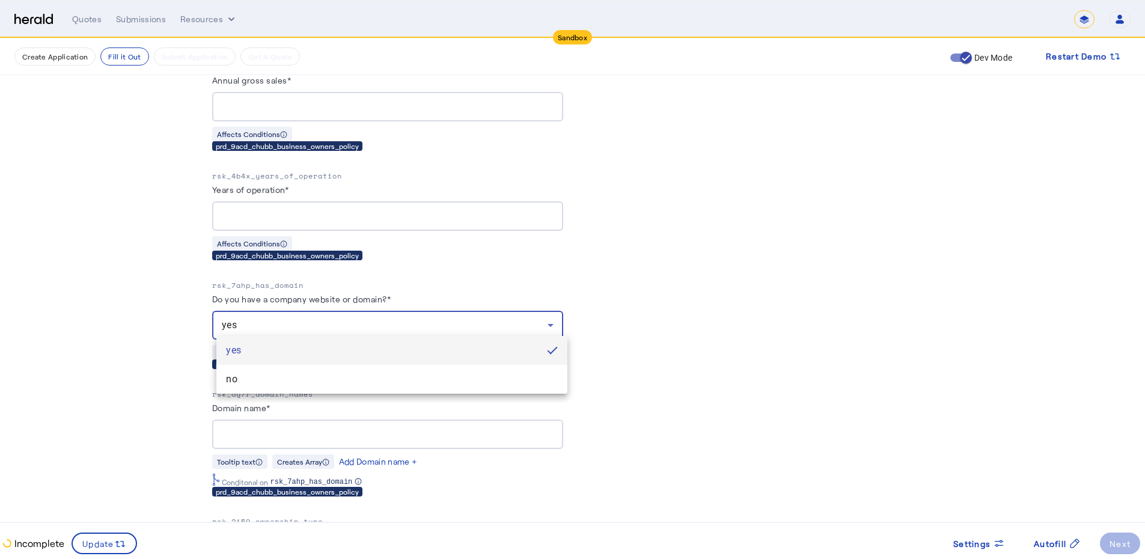
click at [193, 401] on div at bounding box center [572, 279] width 1145 height 559
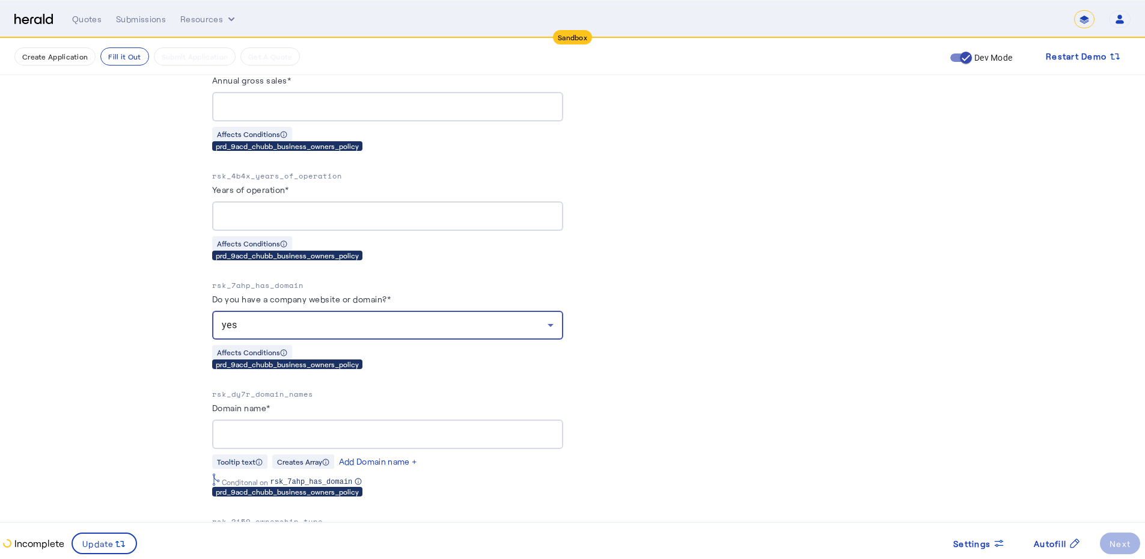
click at [254, 318] on div "yes" at bounding box center [385, 325] width 326 height 14
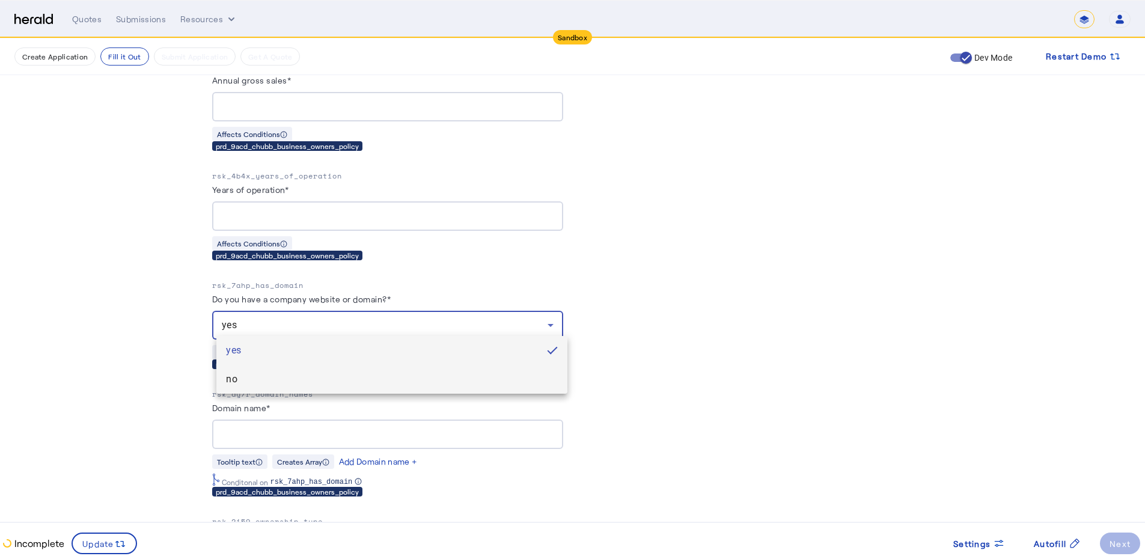
click at [240, 383] on span "no" at bounding box center [392, 379] width 332 height 14
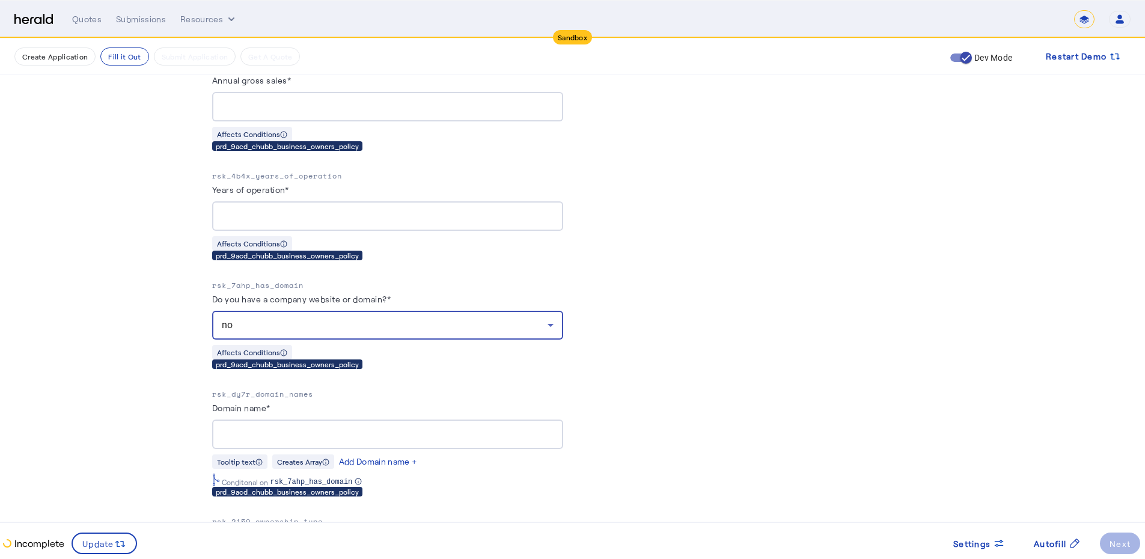
click at [248, 318] on div "no" at bounding box center [385, 325] width 326 height 14
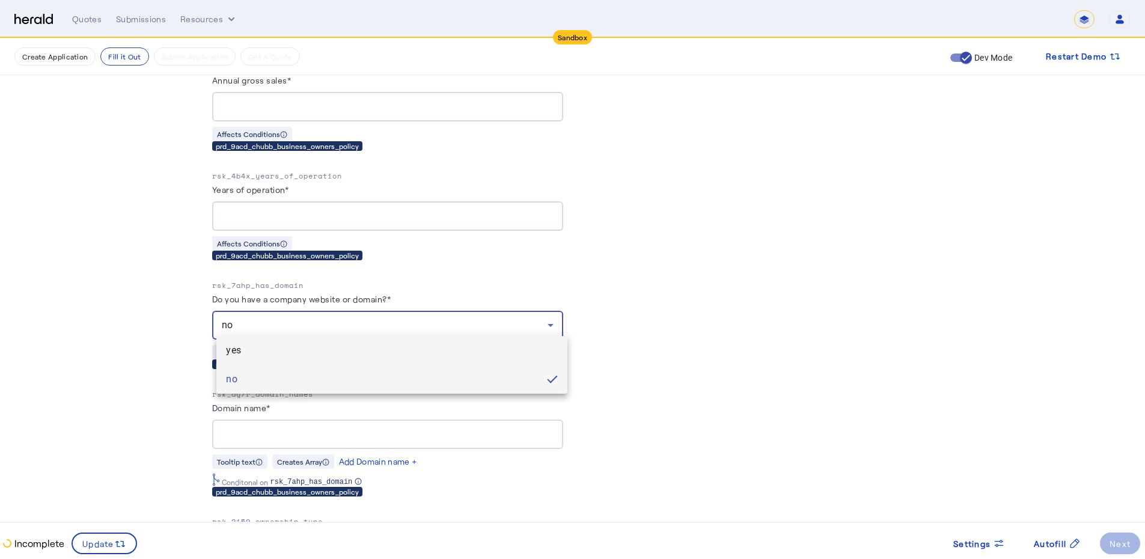
click at [245, 349] on span "yes" at bounding box center [392, 350] width 332 height 14
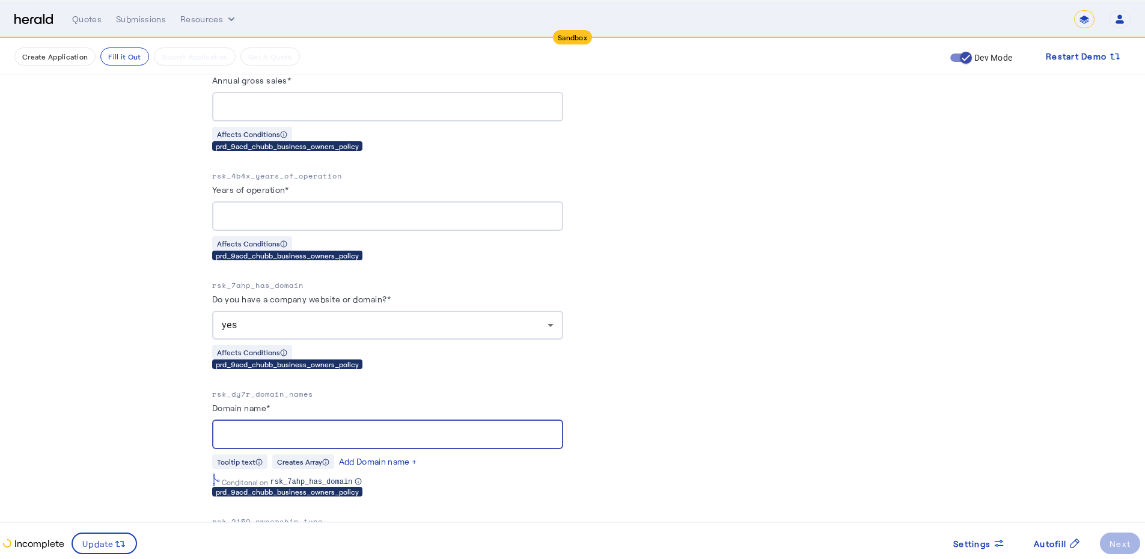
click at [247, 428] on input "Domain name*" at bounding box center [388, 434] width 332 height 14
click at [304, 318] on div "yes" at bounding box center [385, 325] width 326 height 14
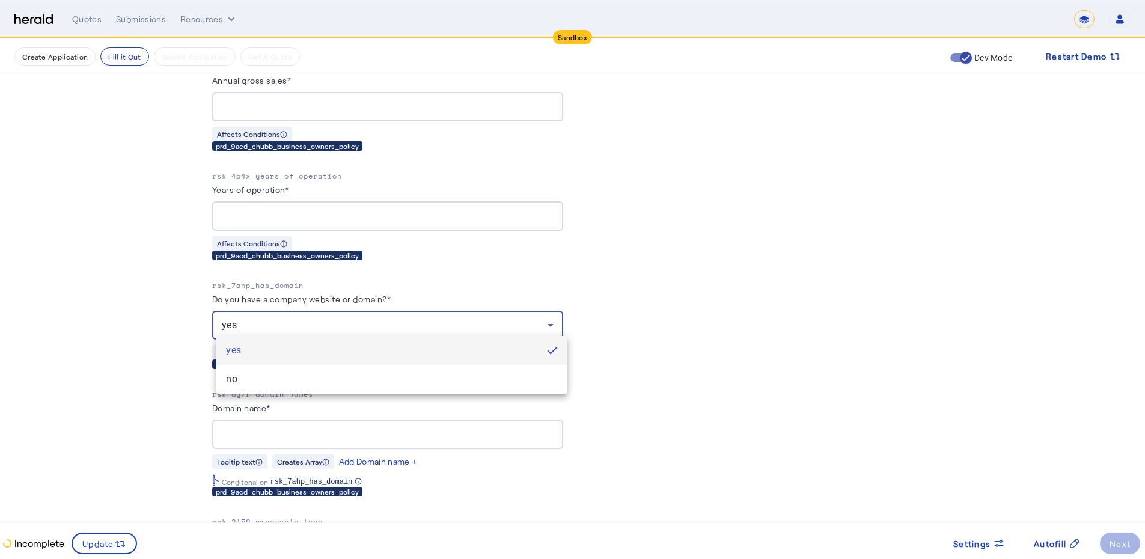
click at [53, 321] on div at bounding box center [572, 279] width 1145 height 559
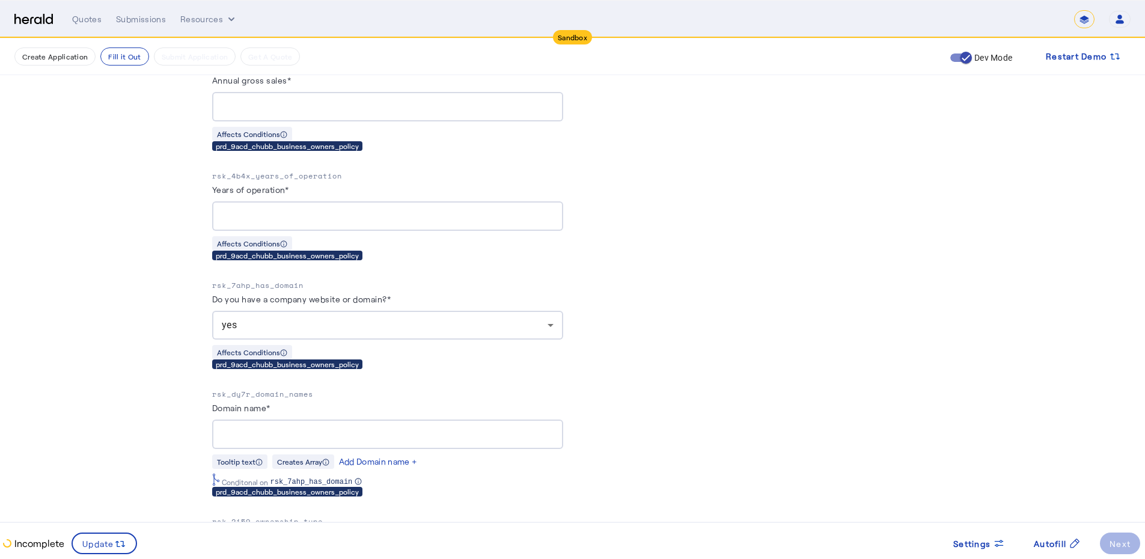
click at [231, 182] on herald-label "Years of operation*" at bounding box center [250, 191] width 77 height 19
drag, startPoint x: 231, startPoint y: 178, endPoint x: 228, endPoint y: 283, distance: 105.2
click at [232, 182] on herald-label "Years of operation*" at bounding box center [250, 191] width 77 height 19
click at [245, 279] on p "rsk_7ahp_has_domain" at bounding box center [387, 285] width 351 height 12
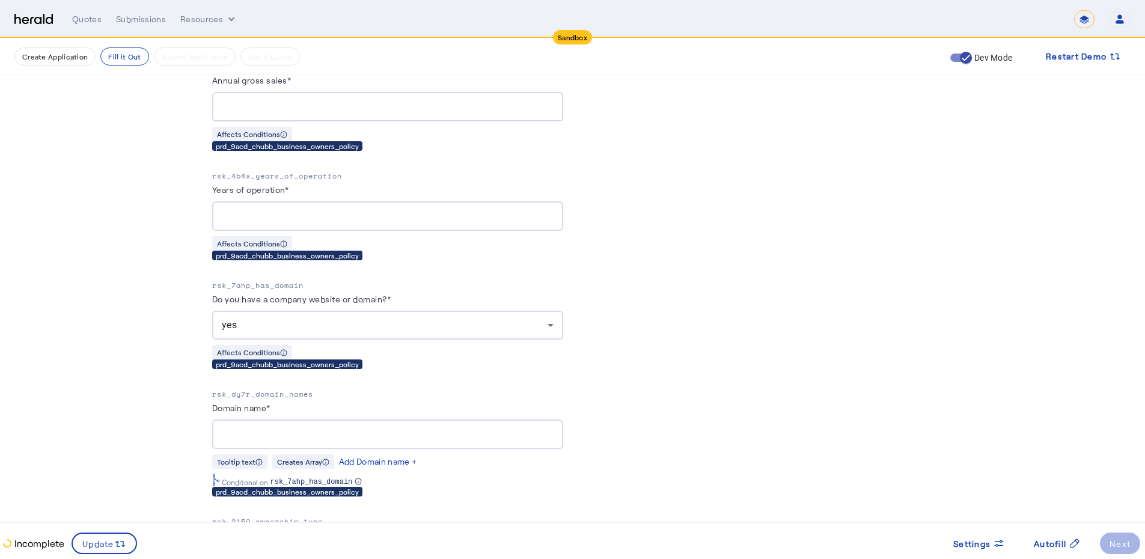
click at [302, 321] on div "yes" at bounding box center [385, 325] width 326 height 14
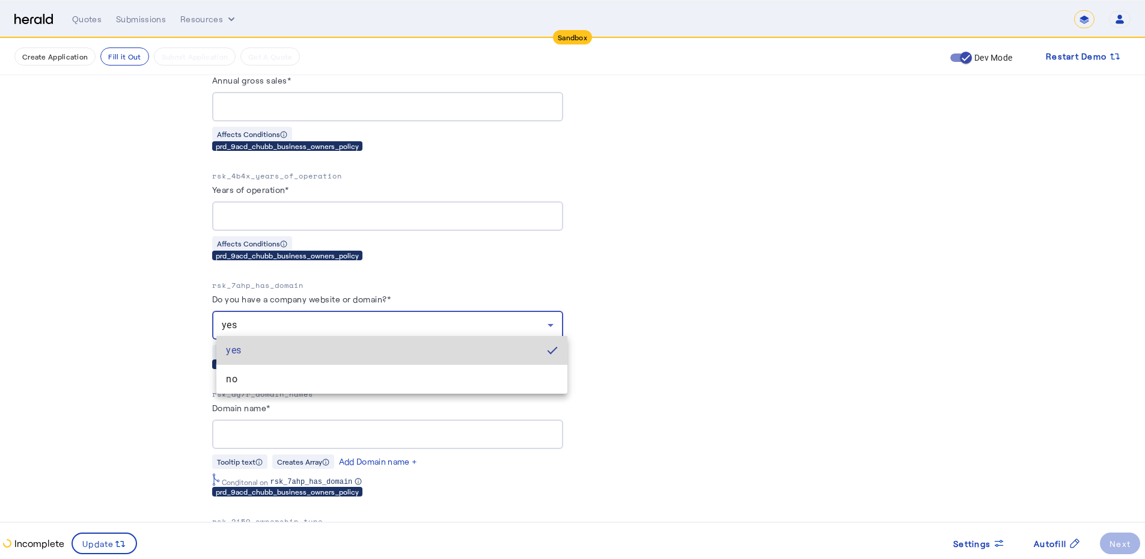
click at [237, 352] on span "yes" at bounding box center [381, 350] width 311 height 14
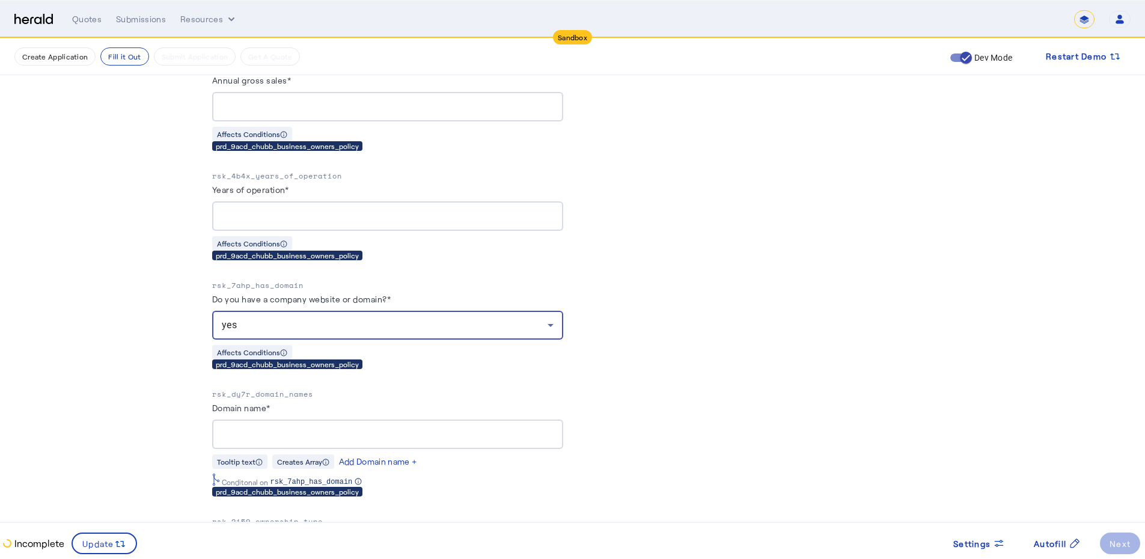
click at [239, 446] on div "rsk_dy7r_domain_names Domain name* Tooltip text Creates Array Add Domain name +…" at bounding box center [387, 442] width 351 height 108
click at [243, 427] on input "Domain name*" at bounding box center [388, 434] width 332 height 14
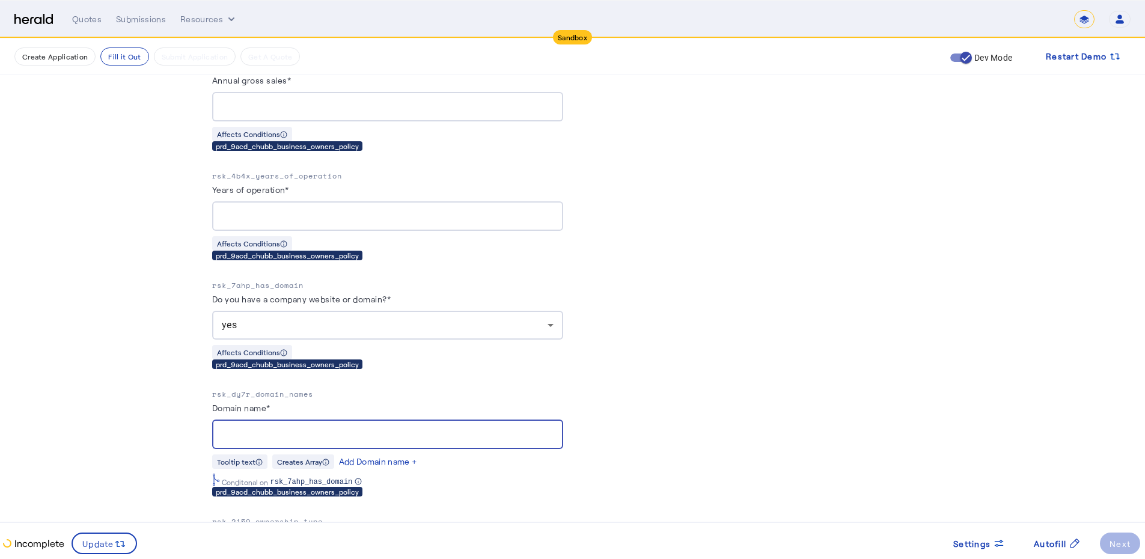
click at [243, 427] on input "Domain name*" at bounding box center [388, 434] width 332 height 14
click at [225, 430] on div at bounding box center [387, 433] width 351 height 29
click at [251, 427] on input "Domain name*" at bounding box center [388, 434] width 332 height 14
drag, startPoint x: 209, startPoint y: 282, endPoint x: 335, endPoint y: 379, distance: 158.9
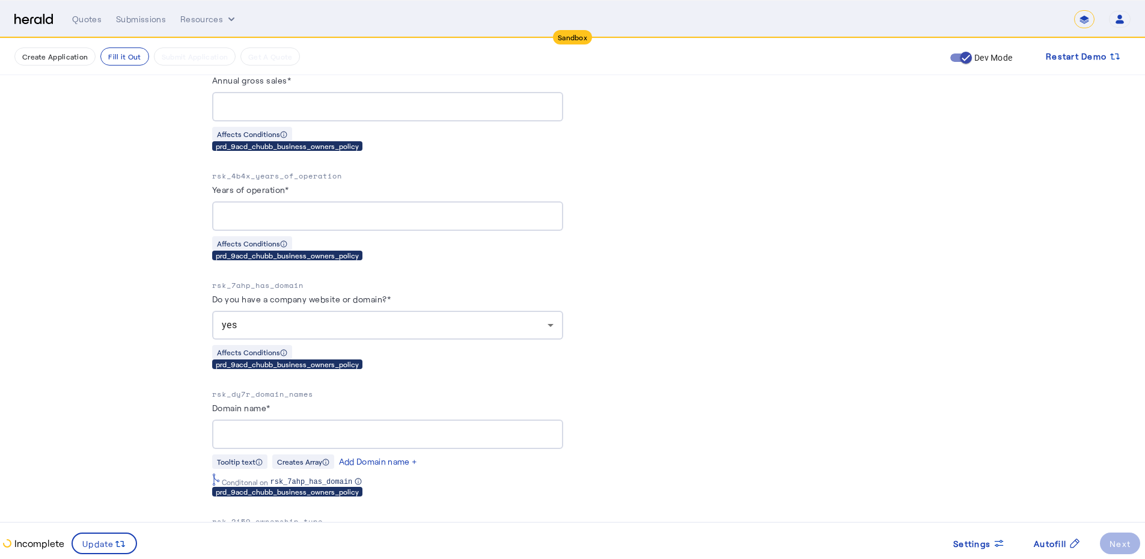
click at [263, 318] on div "yes" at bounding box center [385, 325] width 326 height 14
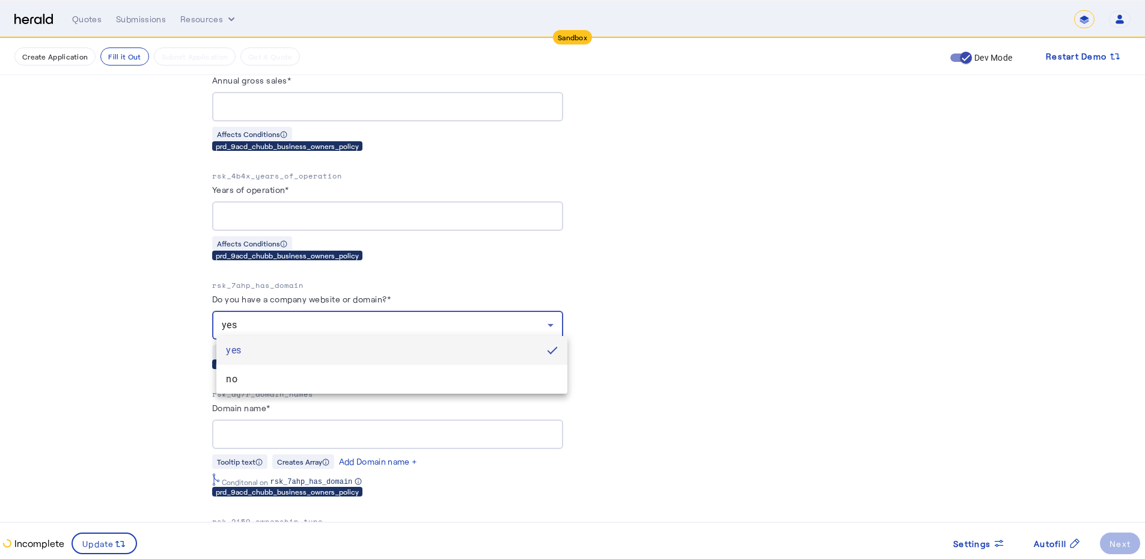
click at [148, 313] on div at bounding box center [572, 279] width 1145 height 559
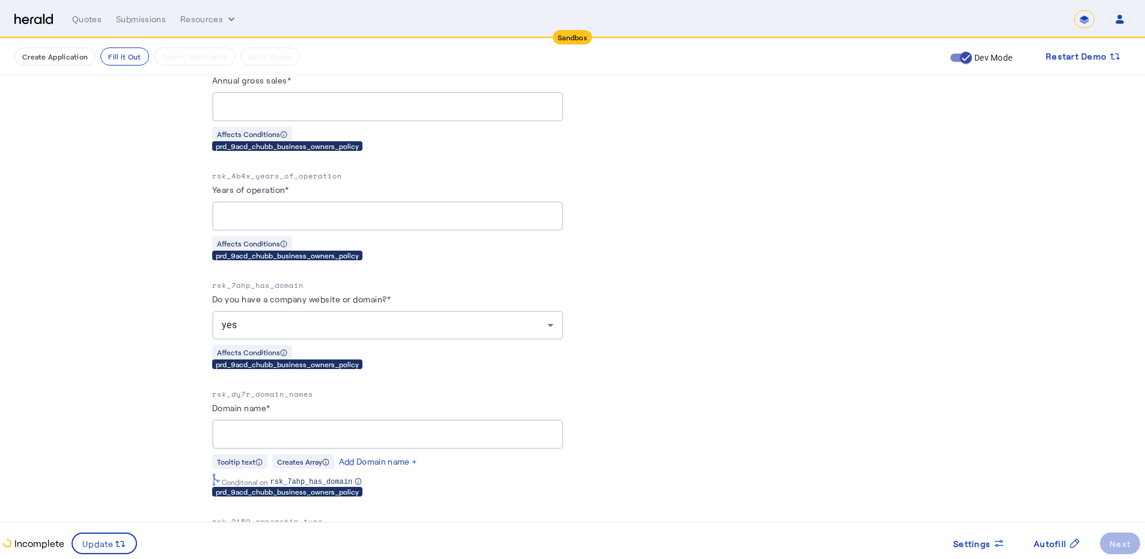
click at [235, 427] on input "Domain name*" at bounding box center [388, 434] width 332 height 14
drag, startPoint x: 216, startPoint y: 398, endPoint x: 301, endPoint y: 403, distance: 85.5
click at [219, 327] on div "yes" at bounding box center [387, 325] width 351 height 29
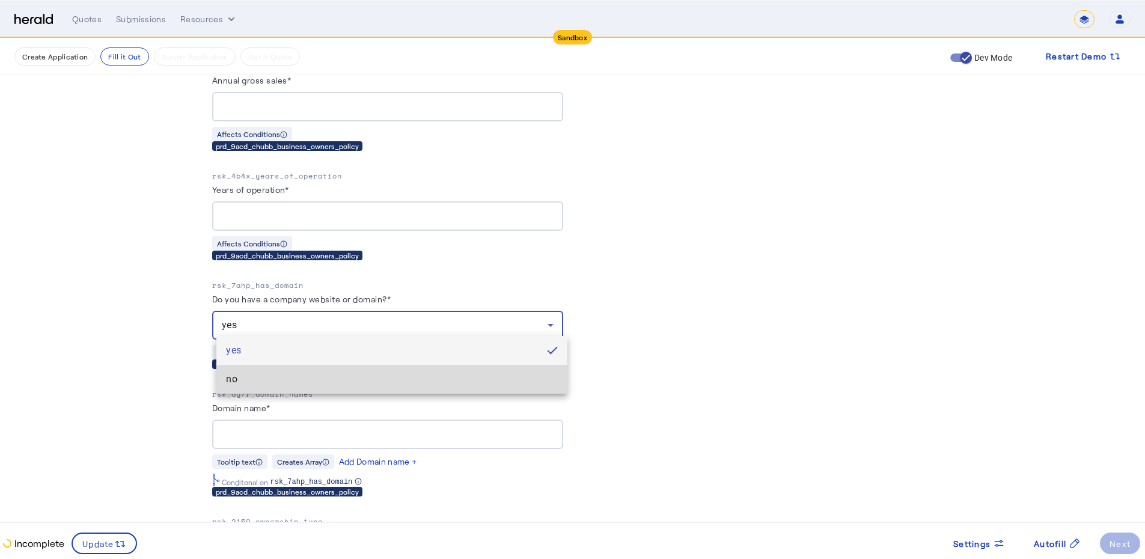
click at [226, 375] on span "no" at bounding box center [392, 379] width 332 height 14
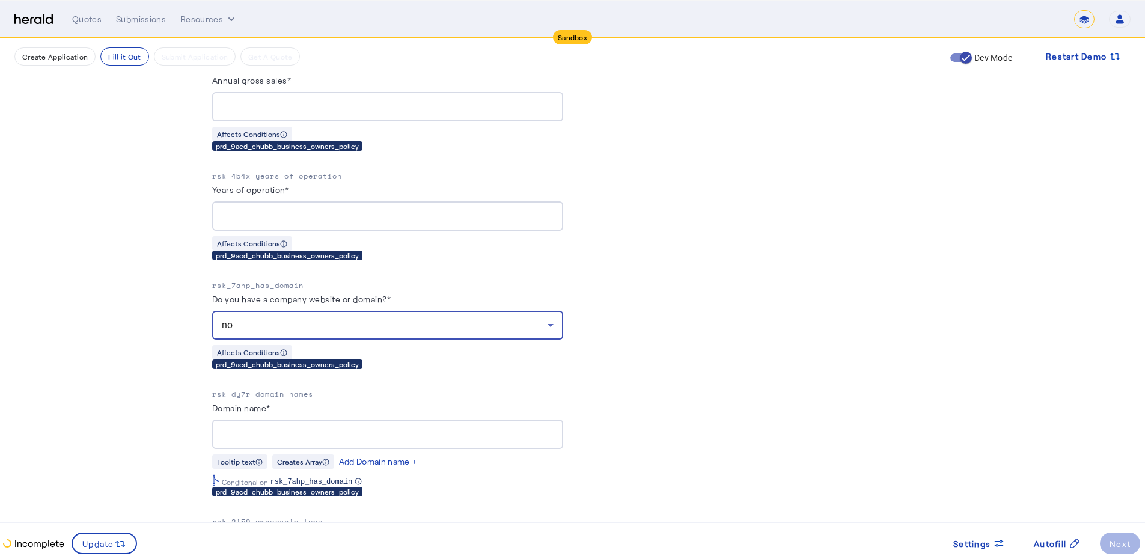
click at [252, 324] on div "no" at bounding box center [385, 325] width 326 height 14
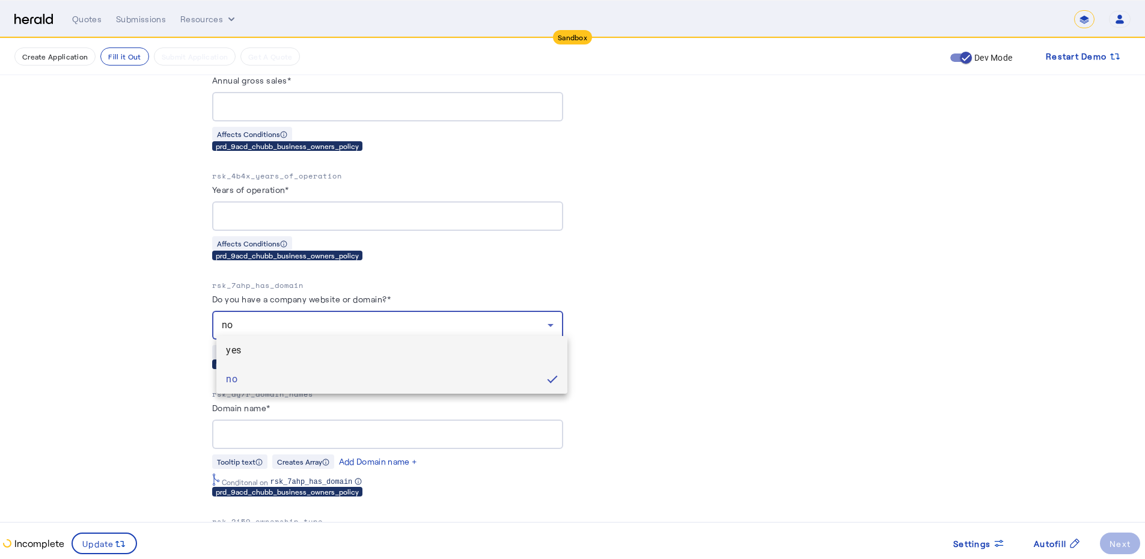
click at [255, 350] on span "yes" at bounding box center [392, 350] width 332 height 14
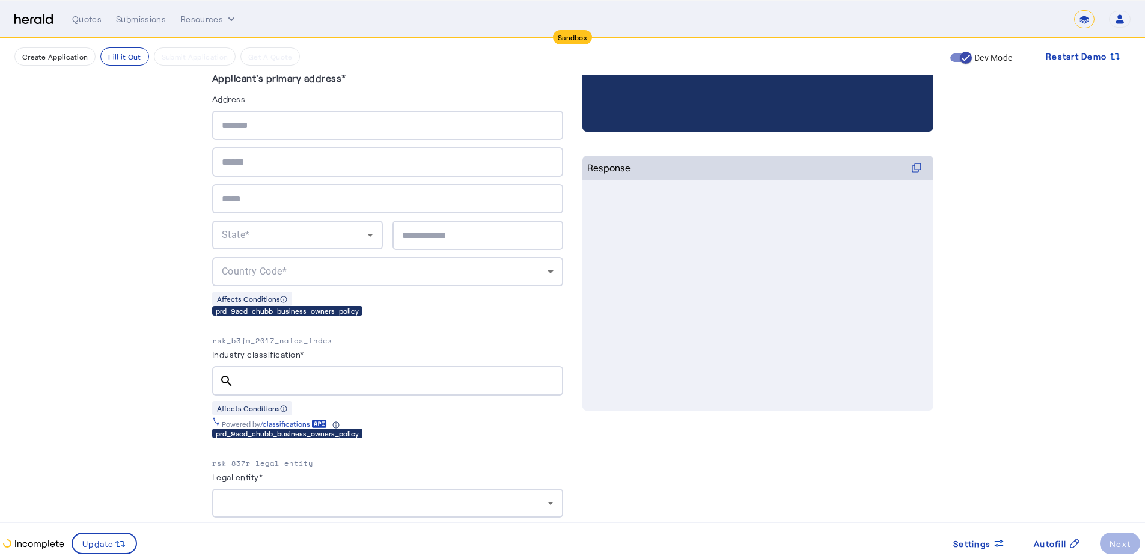
scroll to position [5155, 0]
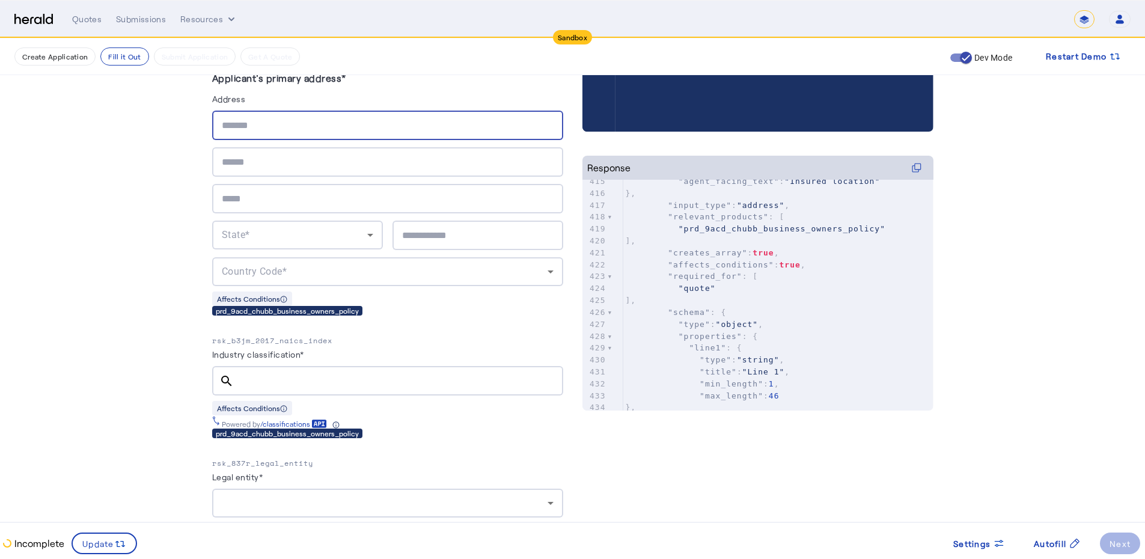
click at [273, 120] on input "text" at bounding box center [388, 125] width 332 height 14
click at [229, 131] on input "text" at bounding box center [388, 125] width 332 height 14
click at [251, 128] on input "text" at bounding box center [388, 125] width 332 height 14
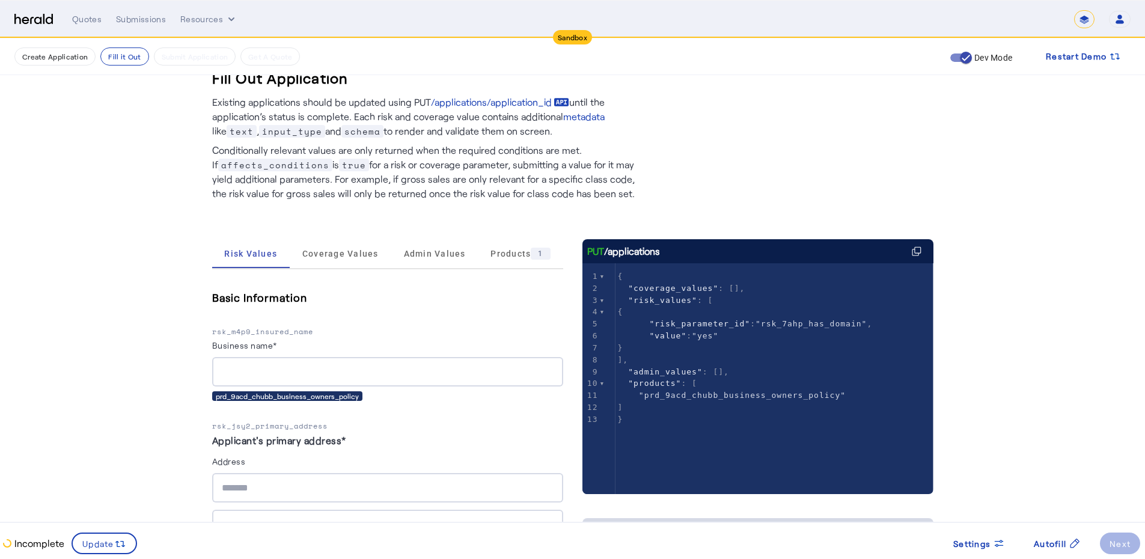
scroll to position [0, 0]
